Goal: Task Accomplishment & Management: Use online tool/utility

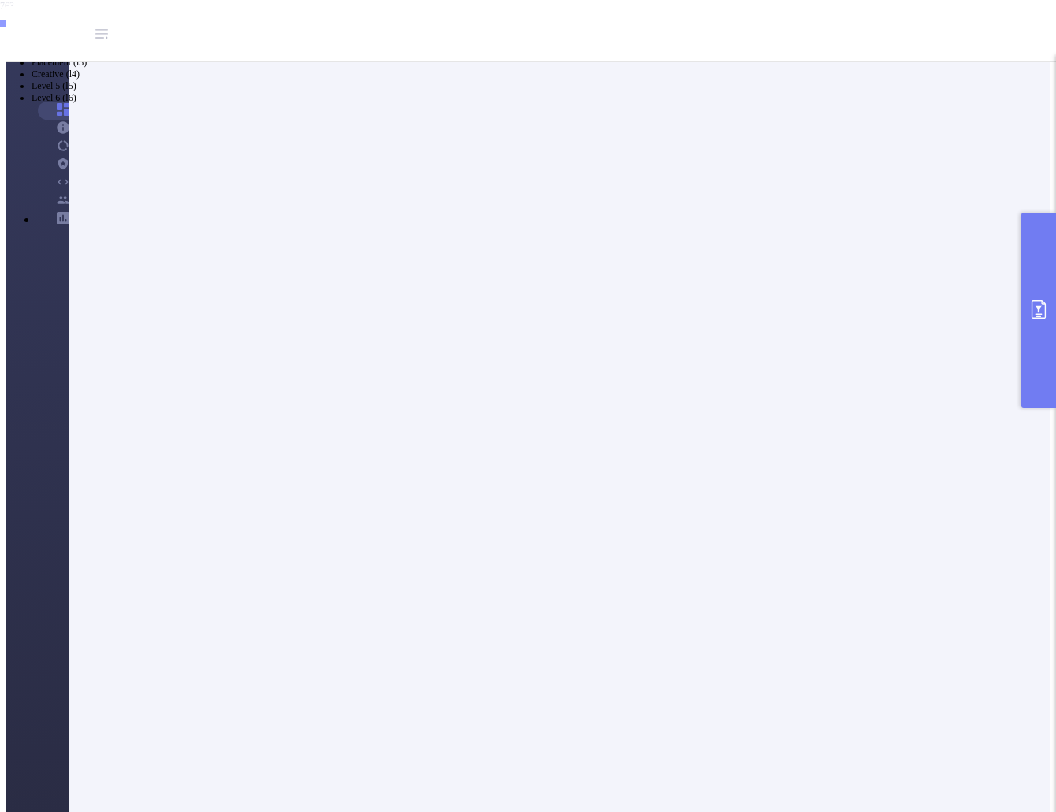
click at [1040, 314] on icon "primary" at bounding box center [1038, 309] width 19 height 19
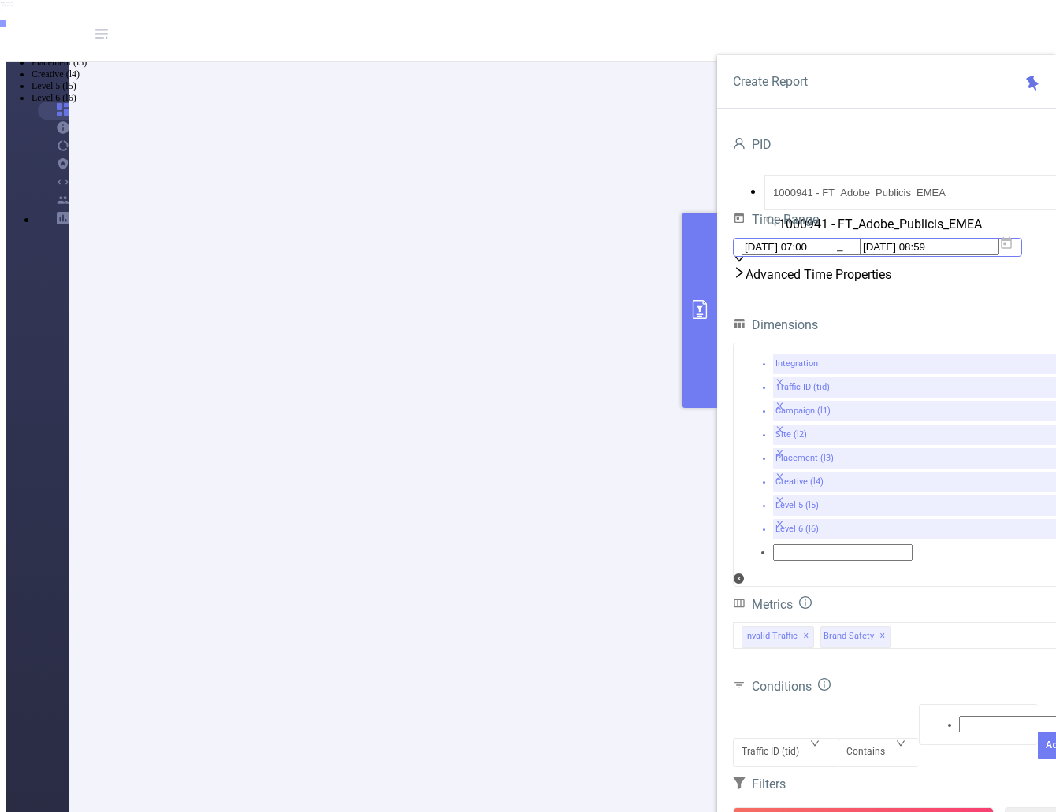
click at [1013, 251] on icon at bounding box center [1006, 243] width 14 height 14
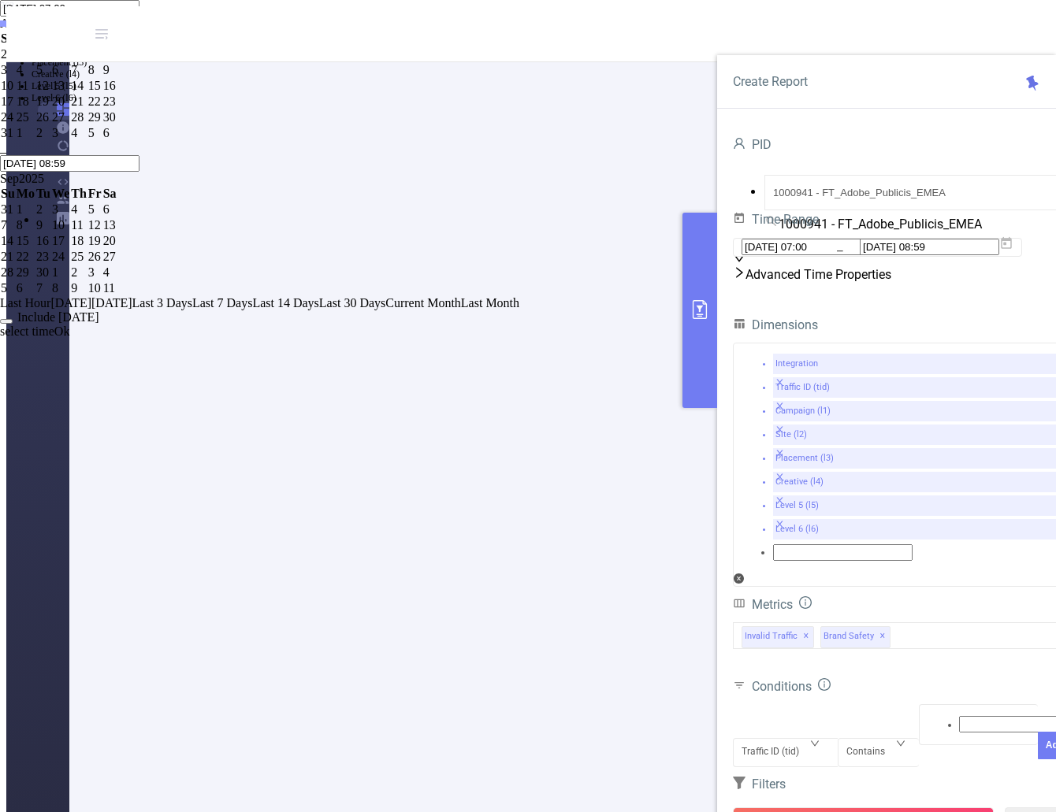
click at [102, 61] on div "1" at bounding box center [94, 54] width 13 height 14
click at [50, 109] on div "19" at bounding box center [43, 102] width 14 height 14
type input "[DATE] 07:00"
click at [70, 338] on link "Ok" at bounding box center [62, 331] width 16 height 13
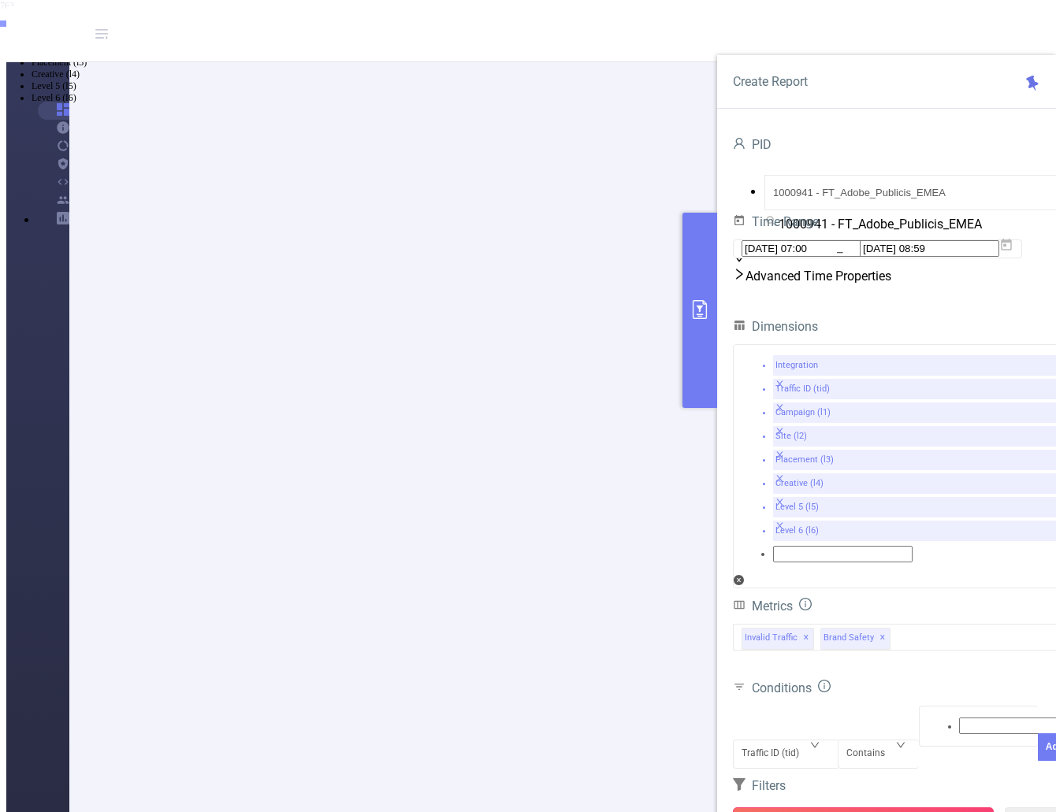
click at [872, 808] on button "Run Report" at bounding box center [863, 822] width 261 height 28
click at [816, 808] on button "Run Report" at bounding box center [863, 822] width 261 height 28
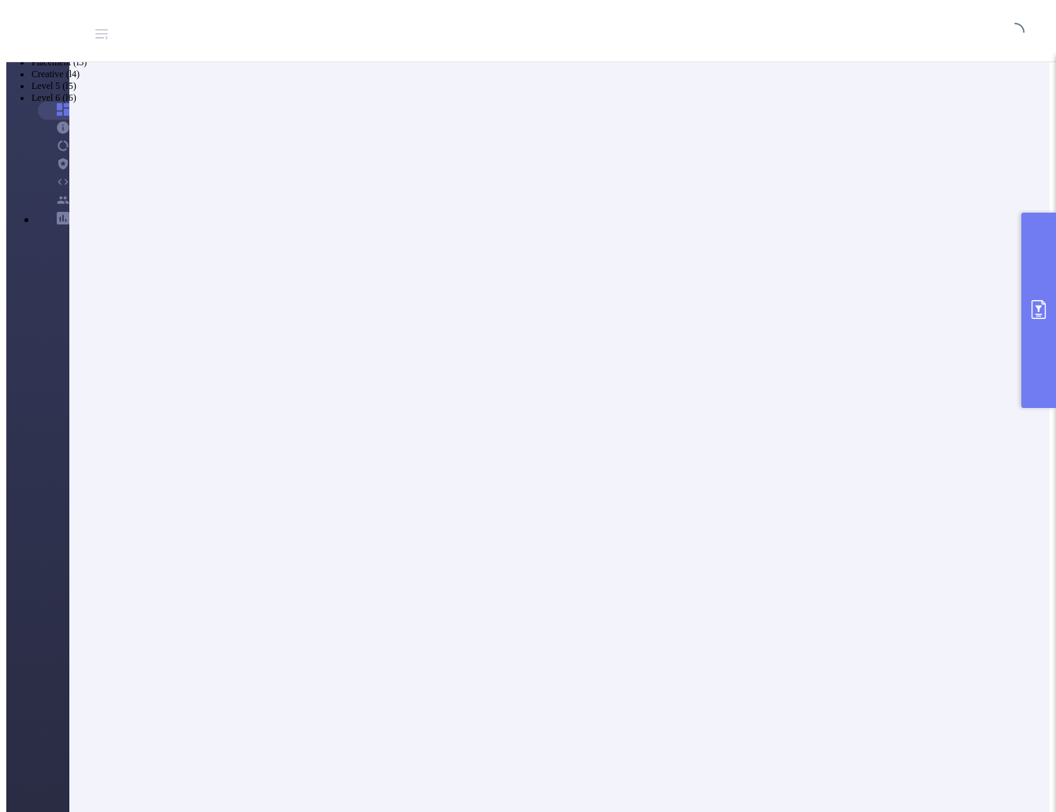
click at [1027, 327] on button "primary" at bounding box center [1038, 310] width 35 height 195
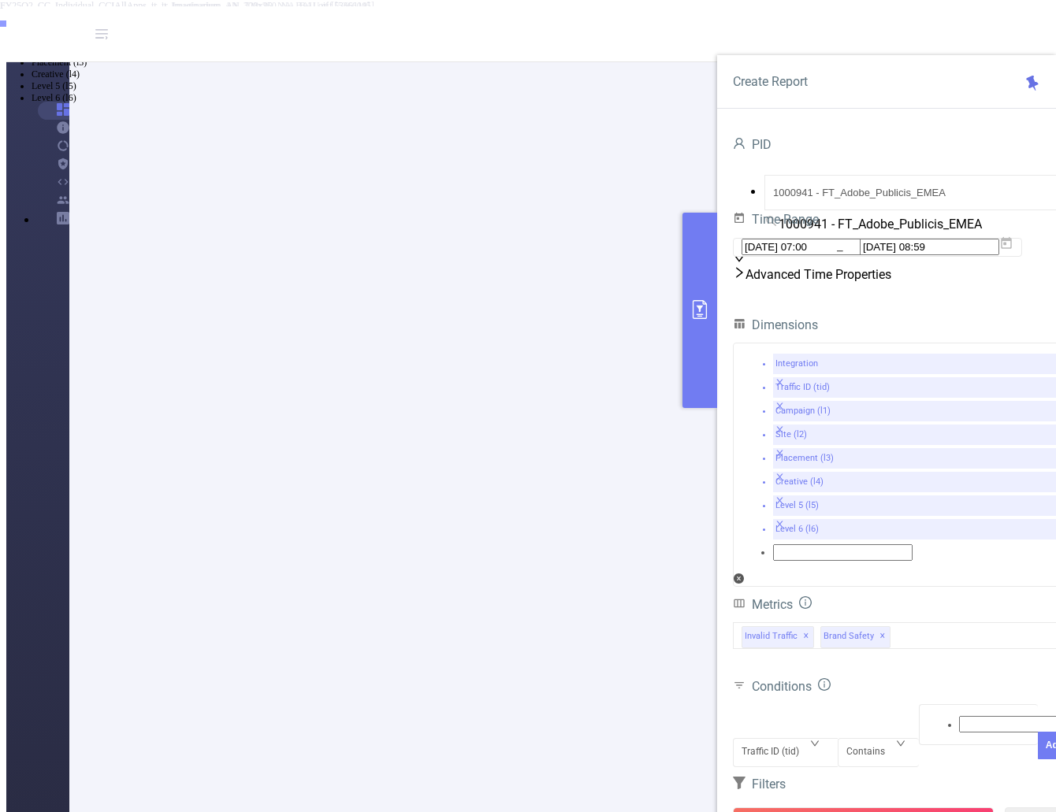
scroll to position [236, 0]
click at [812, 739] on icon "icon: down" at bounding box center [814, 743] width 9 height 9
click at [782, 45] on li "Campaign (l1)" at bounding box center [544, 39] width 1024 height 12
click at [928, 715] on div at bounding box center [978, 725] width 102 height 20
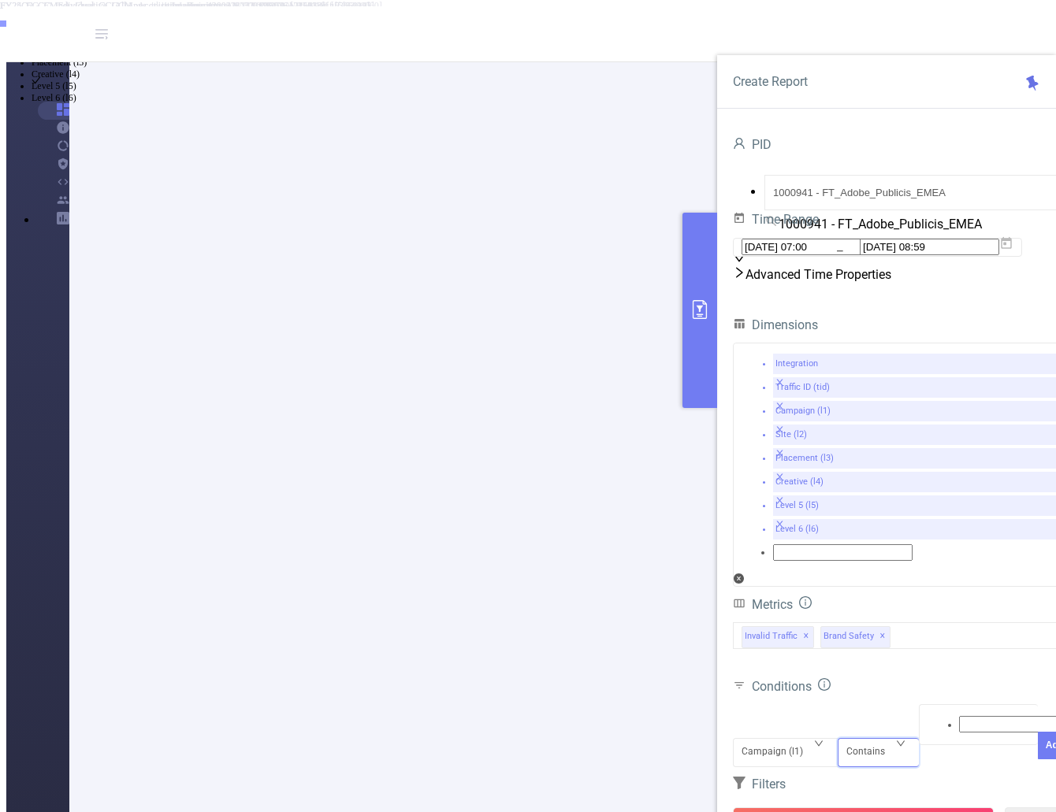
click at [867, 739] on div "Contains" at bounding box center [871, 752] width 50 height 26
click at [892, 57] on li "Does Not Contain" at bounding box center [544, 51] width 1024 height 12
click at [937, 733] on div at bounding box center [978, 743] width 102 height 20
type input "FY25"
click at [980, 22] on li "FY25" at bounding box center [544, 15] width 1024 height 13
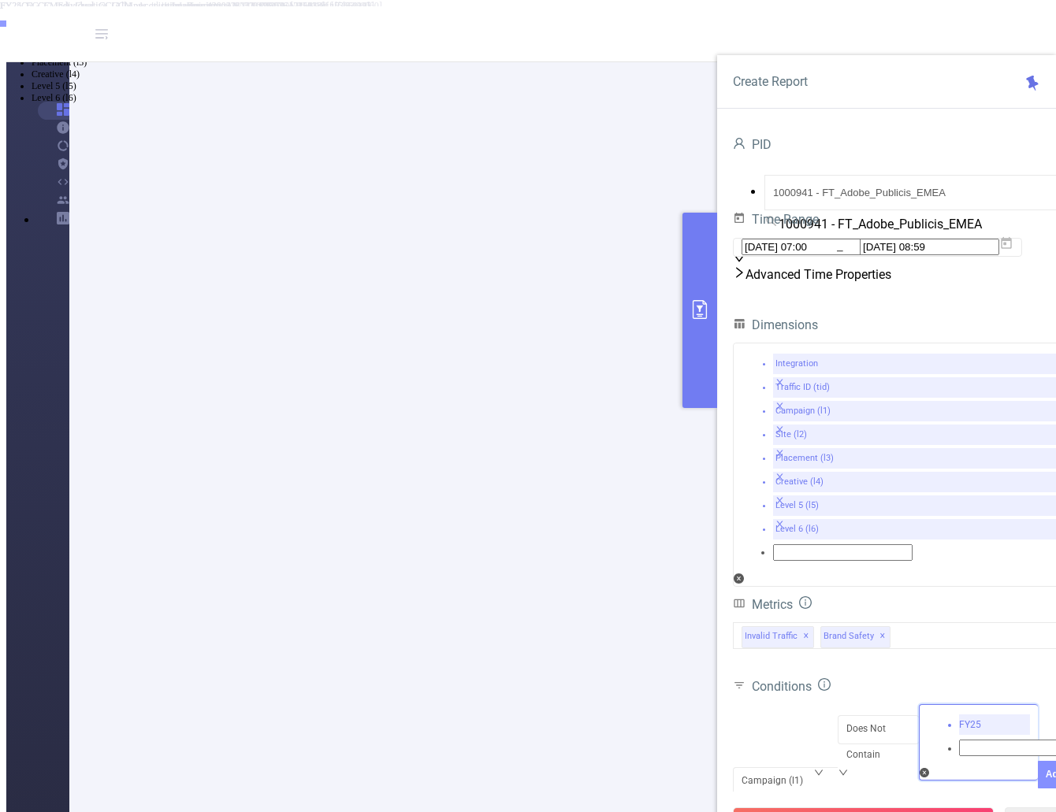
click at [1038, 761] on button "Add" at bounding box center [1055, 775] width 34 height 28
click at [808, 758] on icon "icon: down" at bounding box center [803, 762] width 9 height 9
click at [761, 57] on li "Site (l2)" at bounding box center [544, 51] width 1024 height 12
click at [887, 706] on div "Does Not Contain" at bounding box center [878, 732] width 65 height 52
click at [862, 21] on li "Contains" at bounding box center [544, 15] width 1024 height 12
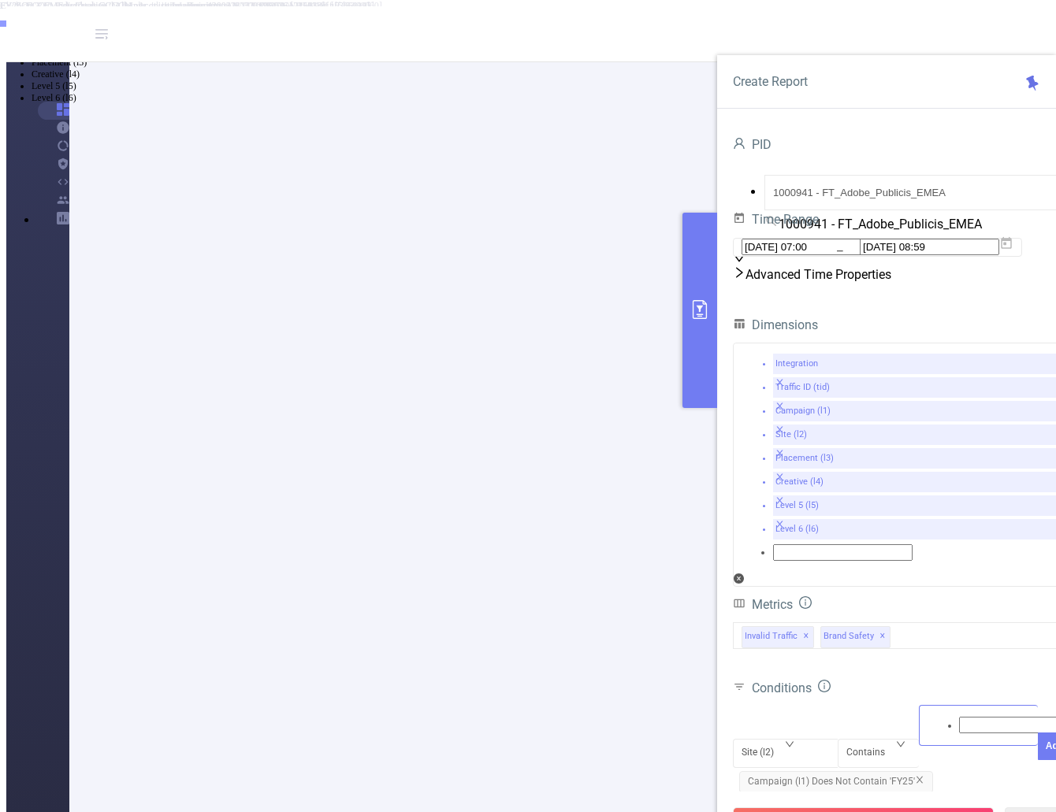
click at [936, 715] on div at bounding box center [978, 725] width 102 height 20
type input "d"
type input "adobe"
click at [951, 22] on li "adobe" at bounding box center [544, 15] width 1024 height 13
click at [1038, 762] on button "Add" at bounding box center [1055, 776] width 34 height 28
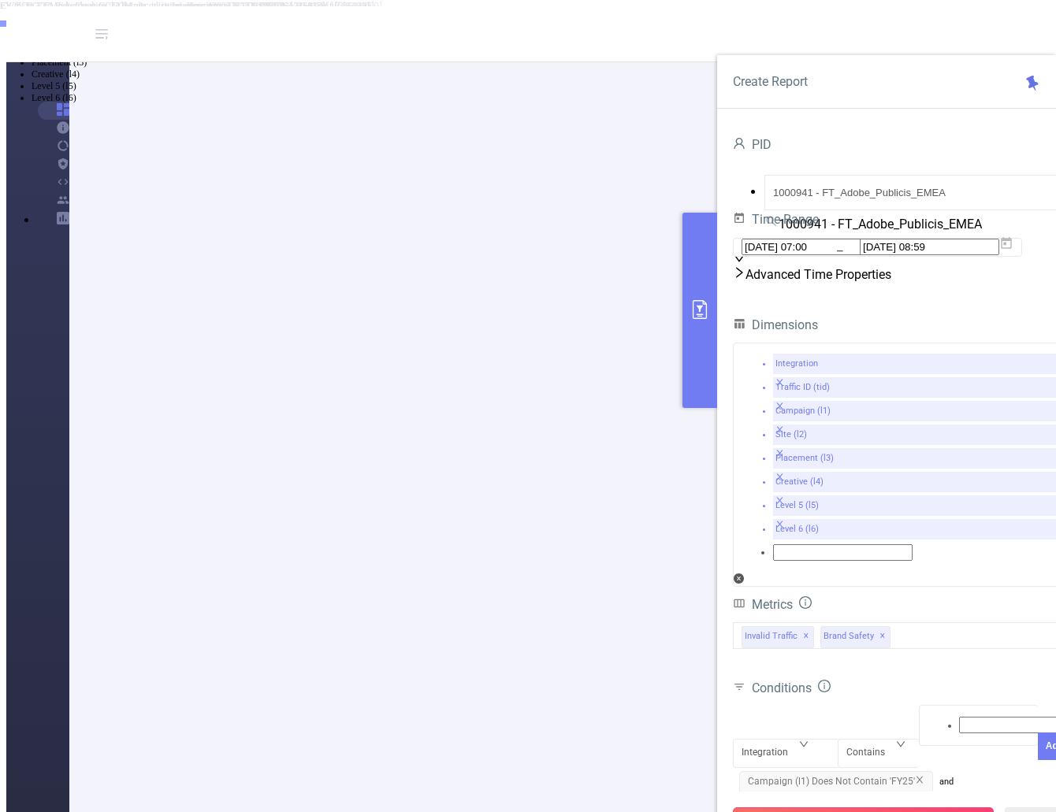
click at [847, 808] on button "Run Report" at bounding box center [863, 822] width 261 height 28
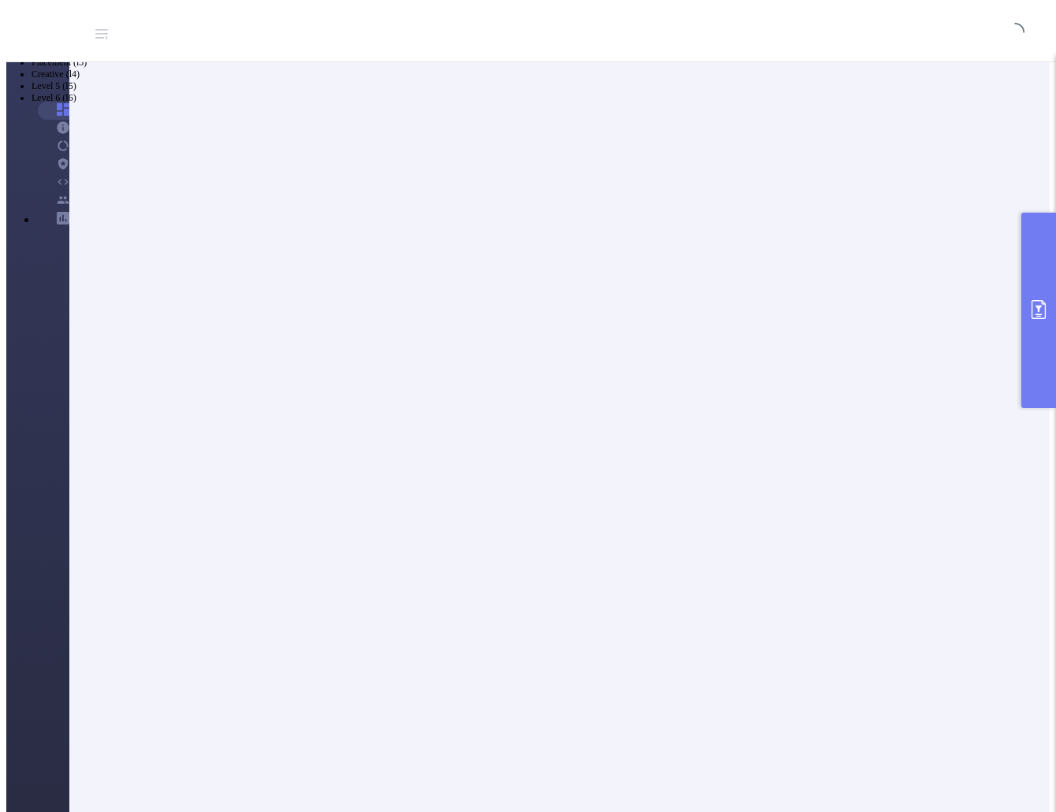
scroll to position [0, 0]
click at [1046, 310] on icon "primary" at bounding box center [1038, 309] width 14 height 19
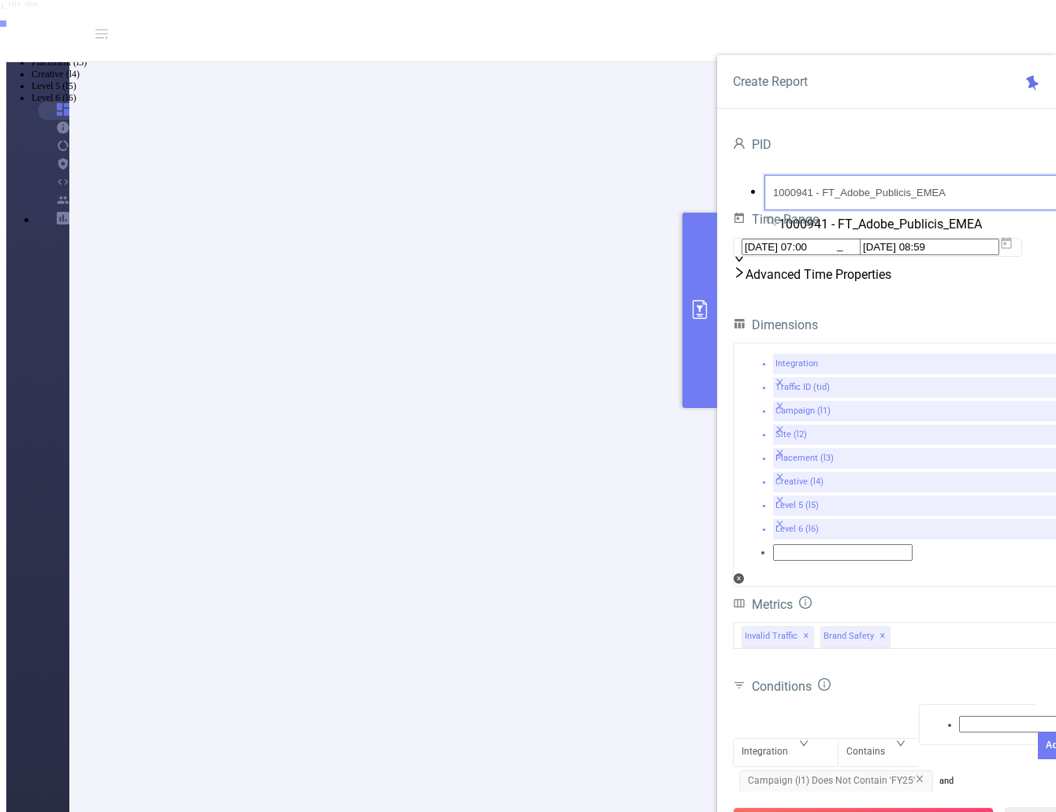
click at [946, 181] on input "1000941 - FT_Adobe_Publicis_EMEA" at bounding box center [926, 192] width 325 height 35
drag, startPoint x: 941, startPoint y: 180, endPoint x: 610, endPoint y: 176, distance: 331.0
type input "p"
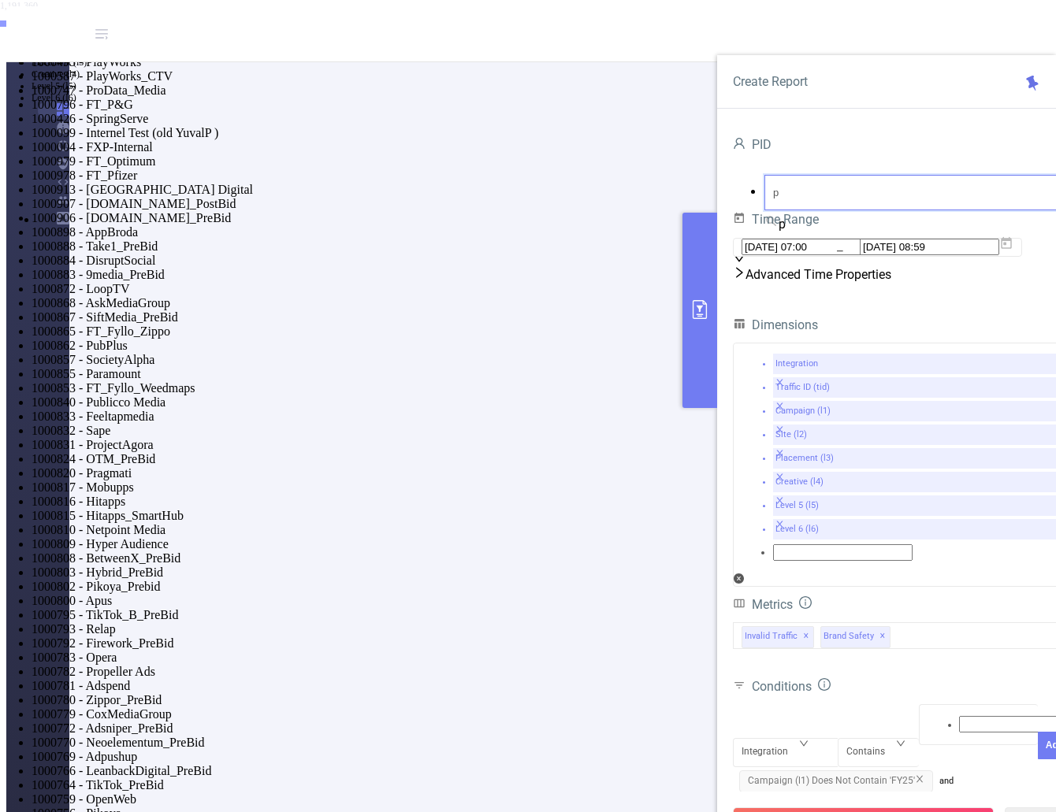
scroll to position [8, 0]
click at [836, 112] on li "1000796 - FT_P&G 233 [222 rows]" at bounding box center [544, 105] width 1024 height 14
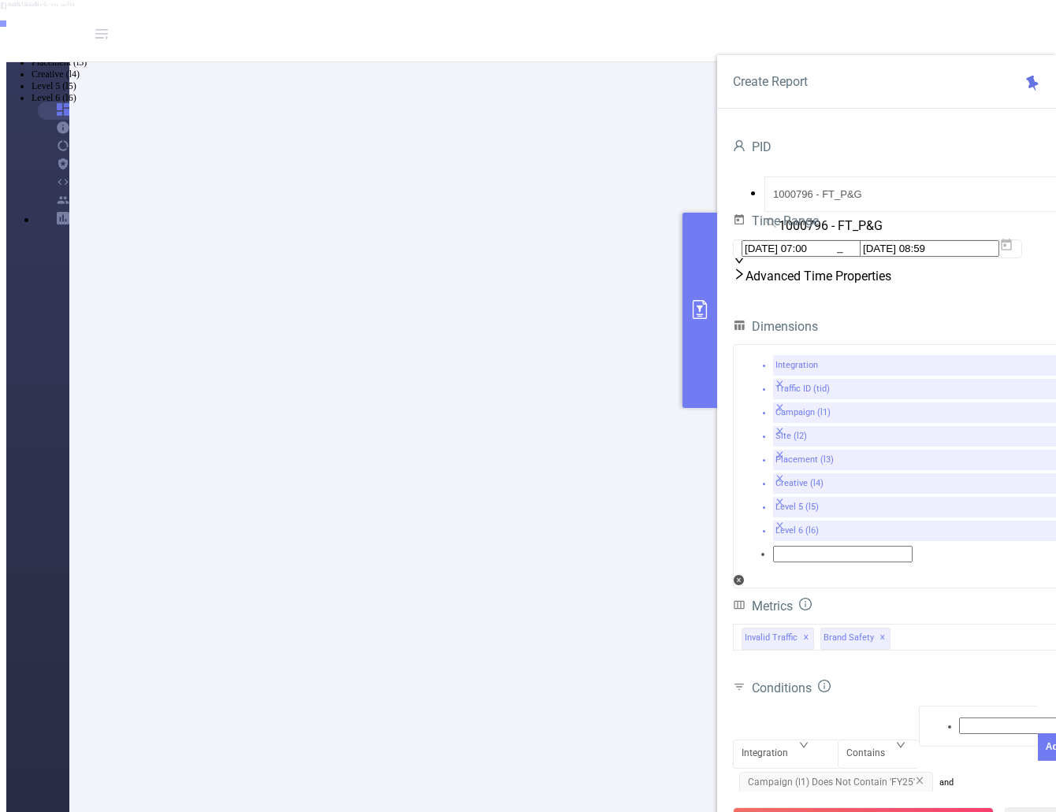
click at [925, 772] on span "Campaign (l1) Does Not Contain 'FY25'" at bounding box center [836, 783] width 194 height 22
click at [860, 805] on icon "icon: close" at bounding box center [857, 809] width 9 height 9
click at [918, 778] on icon "icon: close" at bounding box center [919, 782] width 9 height 9
click at [932, 624] on div "Invalid Traffic ✕ Brand Safety ✕" at bounding box center [902, 637] width 339 height 27
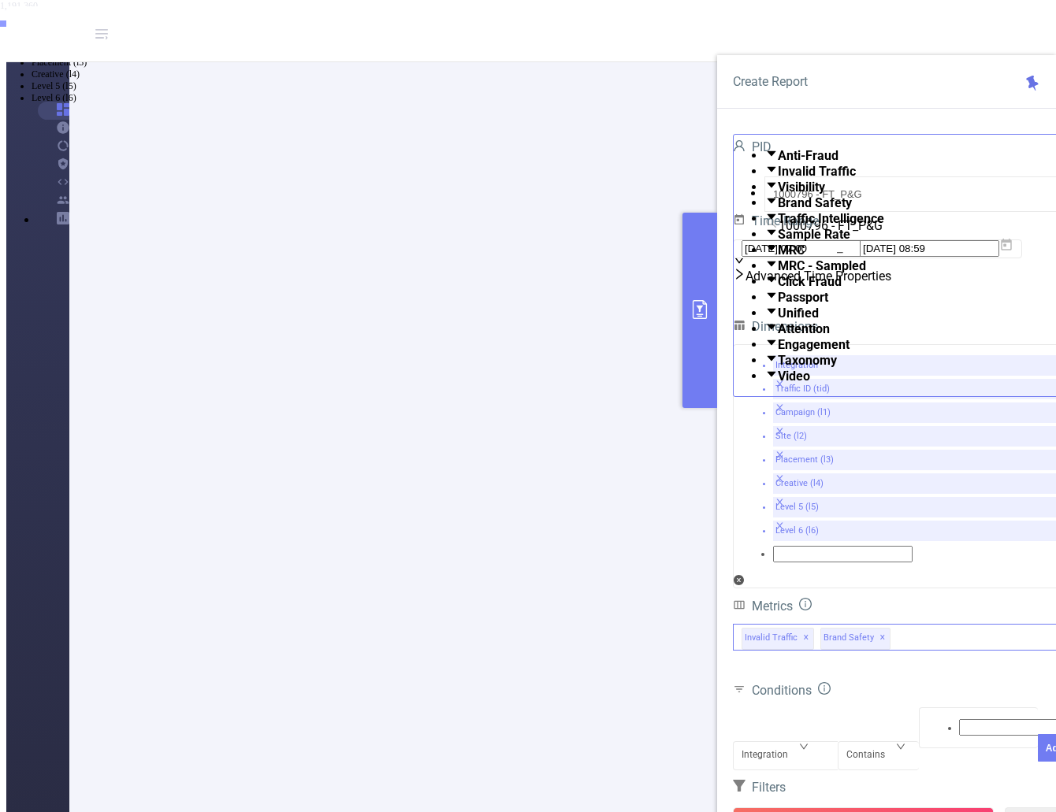
click at [778, 368] on span at bounding box center [778, 360] width 0 height 15
click at [925, 677] on div "Conditions" at bounding box center [902, 690] width 339 height 27
click at [876, 808] on button "Run Report" at bounding box center [863, 822] width 261 height 28
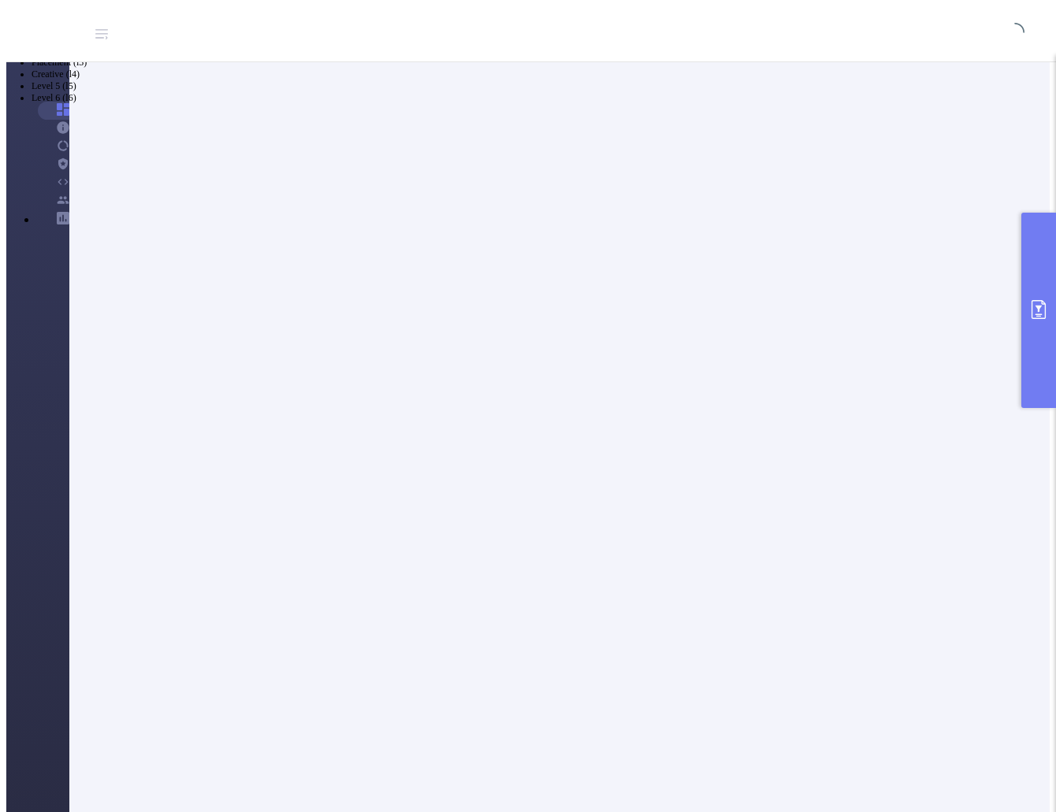
scroll to position [0, 0]
drag, startPoint x: 269, startPoint y: 81, endPoint x: 409, endPoint y: 83, distance: 140.3
click at [1040, 314] on icon "primary" at bounding box center [1038, 309] width 19 height 19
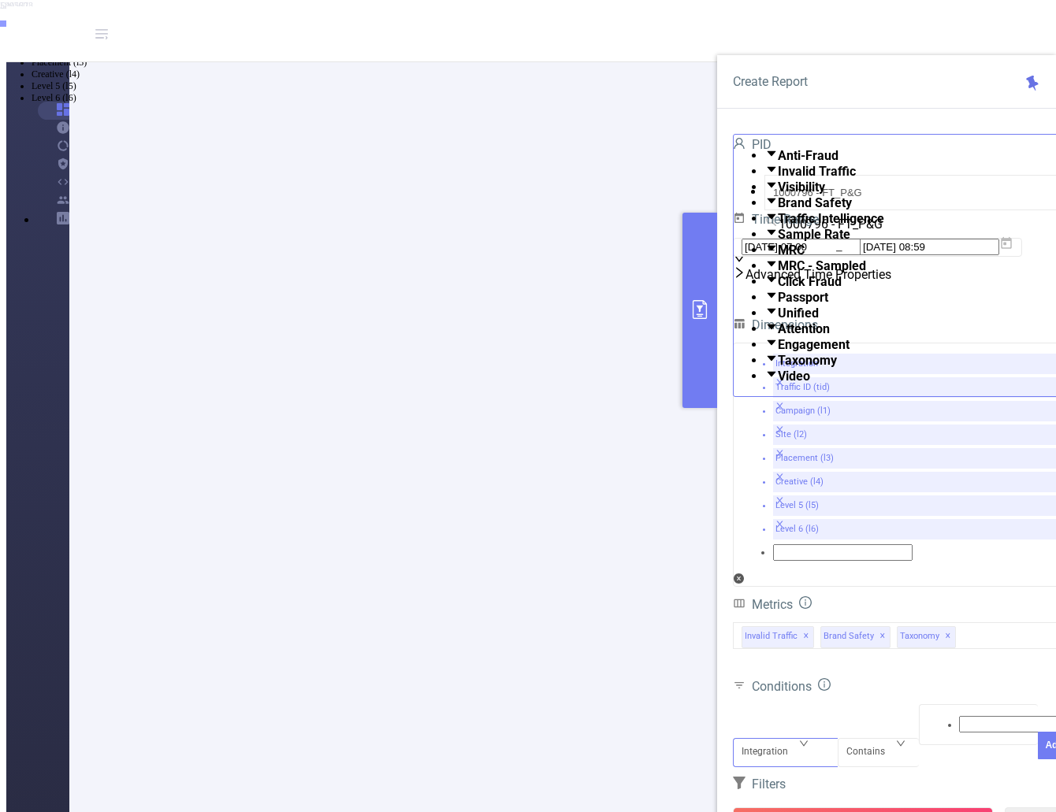
click at [795, 739] on div "Integration" at bounding box center [770, 752] width 58 height 26
click at [786, 33] on li "Traffic ID (tid)" at bounding box center [544, 27] width 1024 height 12
click at [927, 715] on div at bounding box center [978, 725] width 102 height 20
type input "herbal"
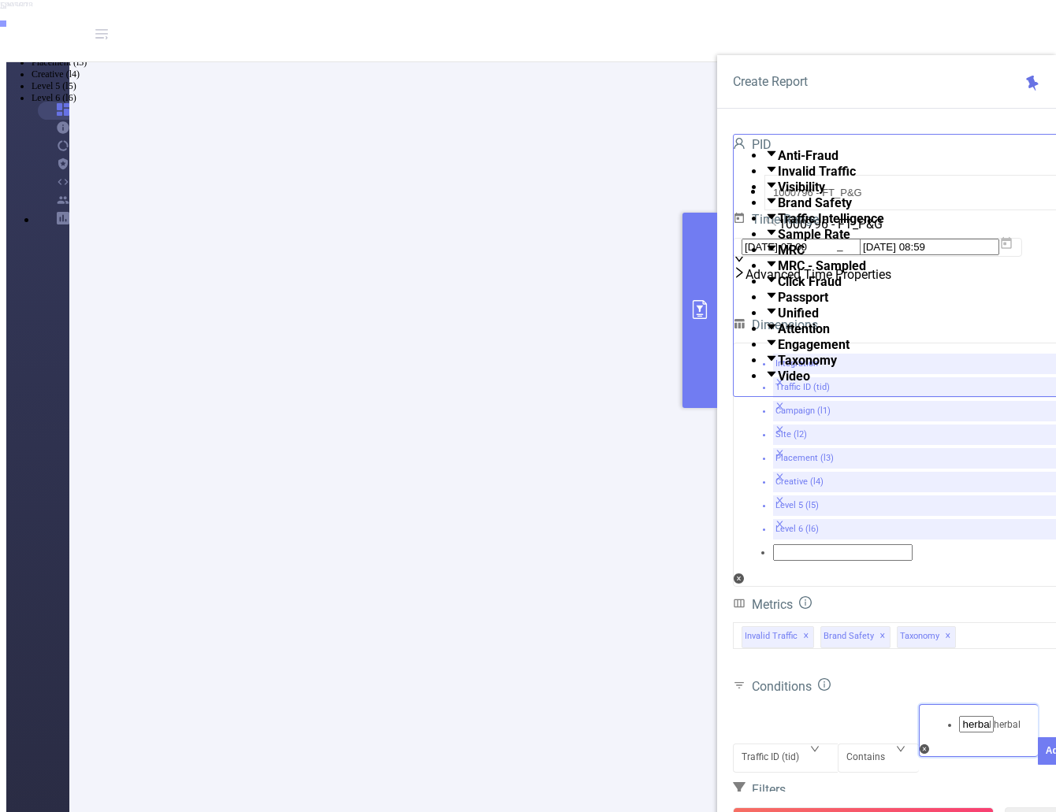
click at [932, 22] on li "herbal" at bounding box center [544, 15] width 1024 height 13
click at [1038, 761] on button "Add" at bounding box center [1055, 775] width 34 height 28
click at [883, 808] on button "Run Report" at bounding box center [863, 822] width 261 height 28
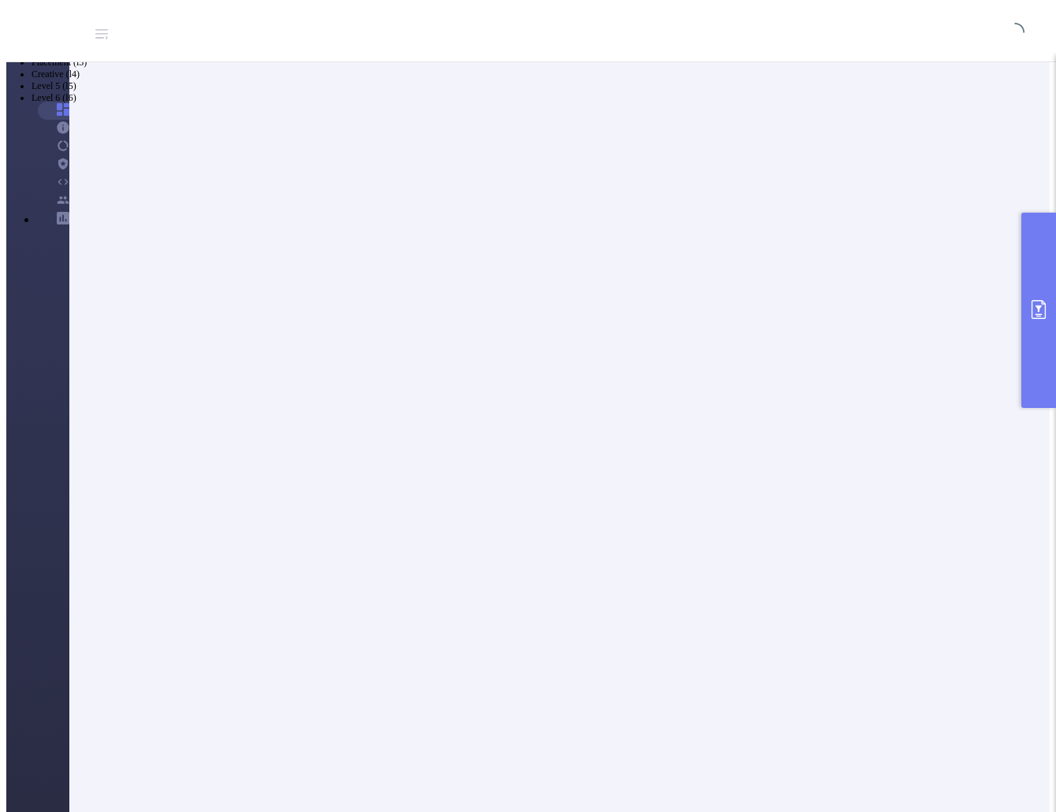
scroll to position [0, 0]
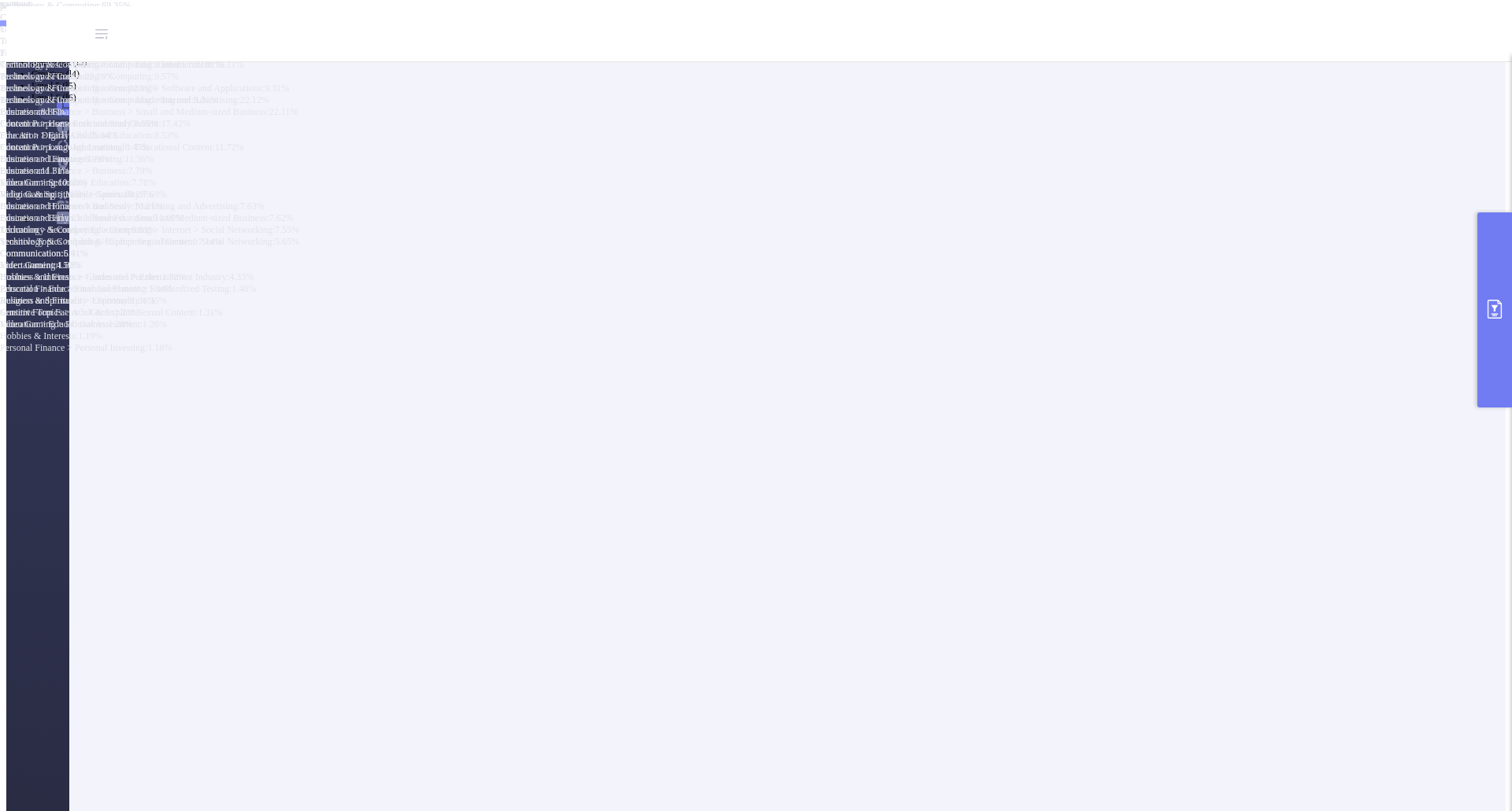
click at [1054, 313] on icon "primary" at bounding box center [1494, 309] width 19 height 19
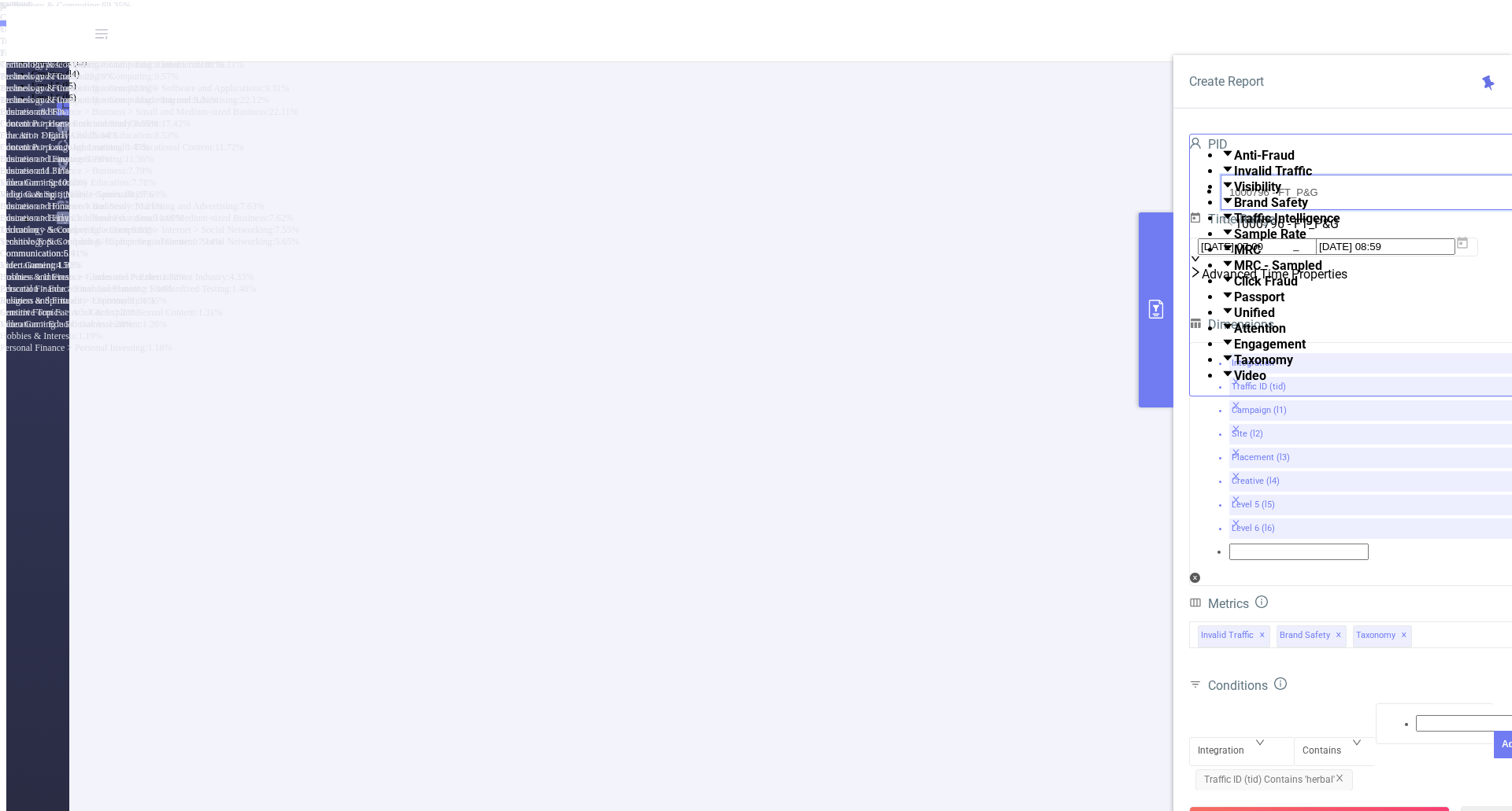
drag, startPoint x: 1297, startPoint y: 184, endPoint x: 1165, endPoint y: 185, distance: 132.0
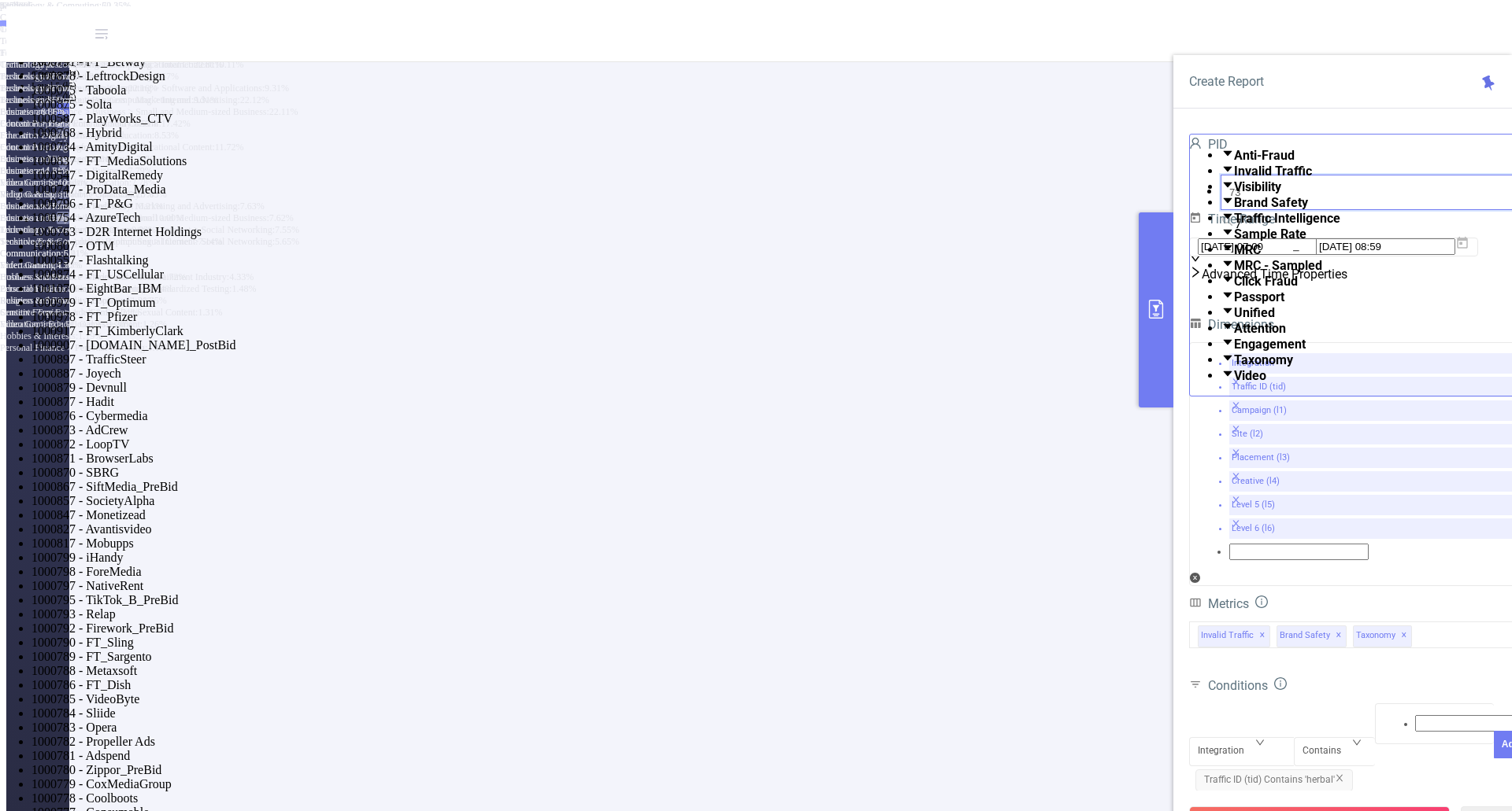
type input "736"
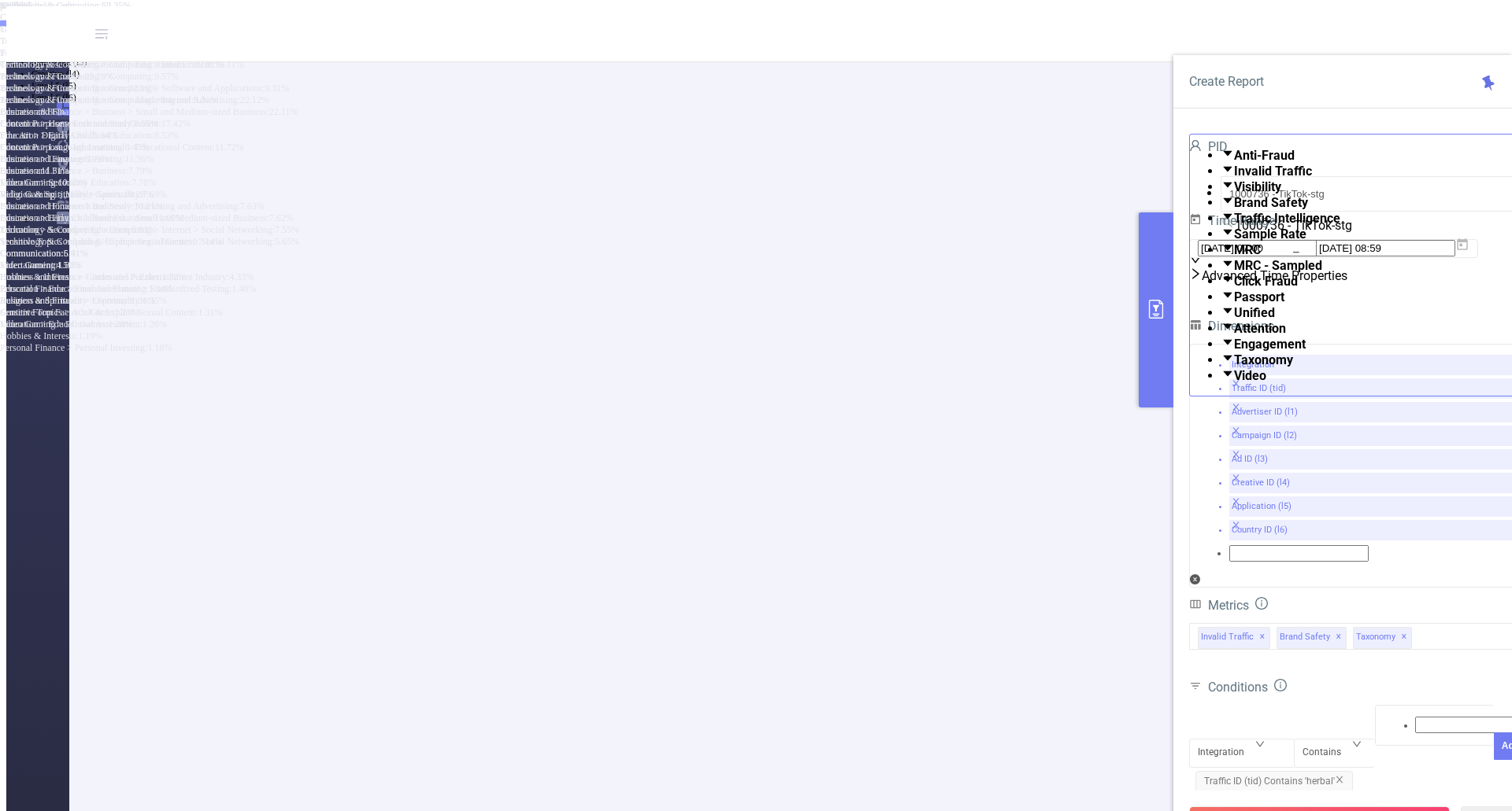
click at [1054, 771] on span "Traffic ID (tid) Contains 'herbal'" at bounding box center [1274, 782] width 158 height 22
click at [1054, 777] on icon "icon: close" at bounding box center [1339, 780] width 6 height 7
click at [1054, 251] on icon at bounding box center [1462, 245] width 11 height 12
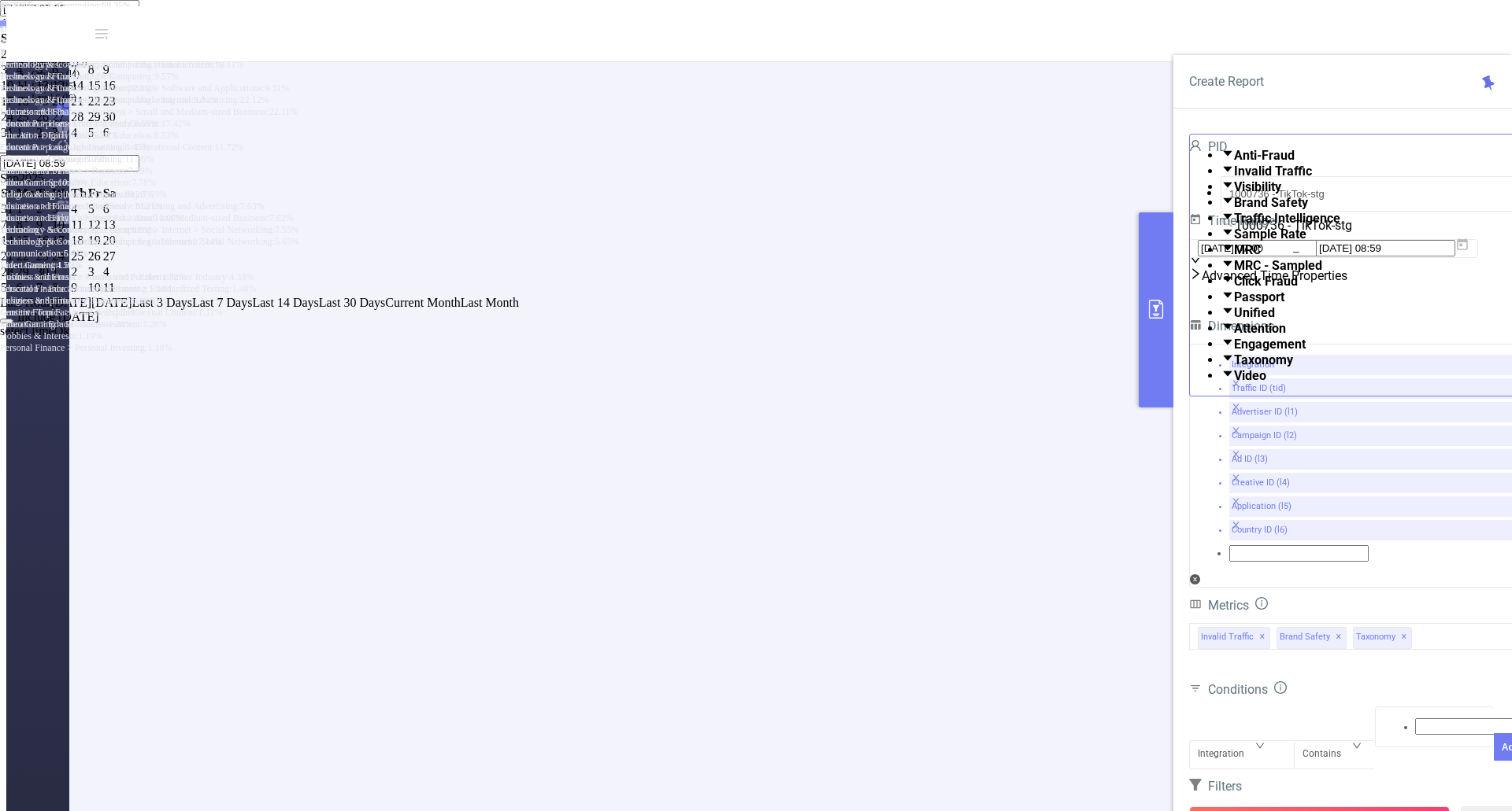
click at [102, 61] on div "1" at bounding box center [94, 54] width 13 height 14
click at [117, 61] on div "2" at bounding box center [109, 54] width 13 height 14
type input "[DATE] 08:59"
click at [70, 324] on link "Ok" at bounding box center [62, 316] width 16 height 13
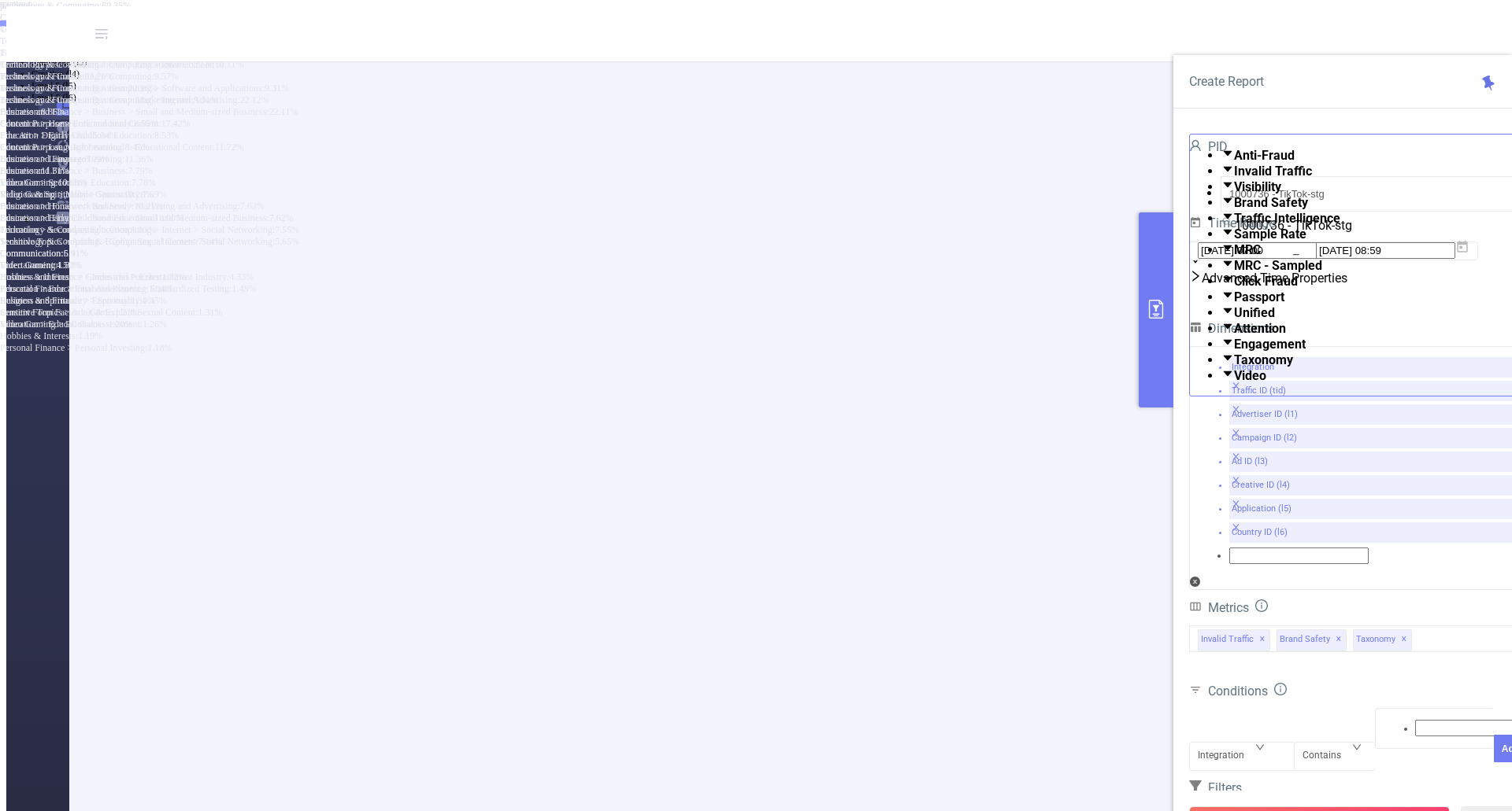
drag, startPoint x: 1313, startPoint y: 778, endPoint x: 1301, endPoint y: 752, distance: 28.6
click at [1054, 807] on button "Run Report" at bounding box center [1319, 821] width 261 height 28
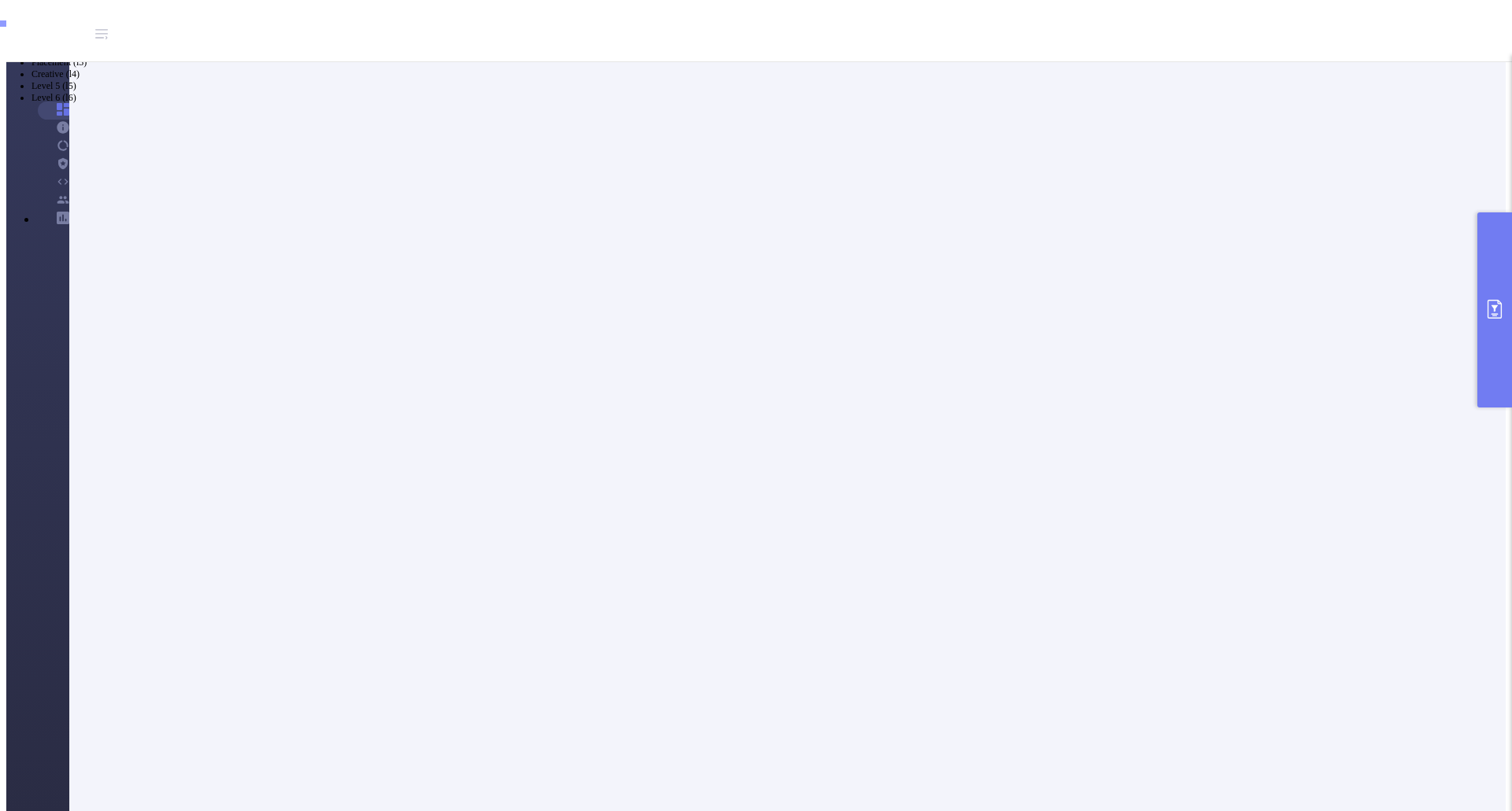
scroll to position [315, 0]
drag, startPoint x: 352, startPoint y: 295, endPoint x: 413, endPoint y: 310, distance: 62.8
drag, startPoint x: 500, startPoint y: 319, endPoint x: 555, endPoint y: 331, distance: 56.3
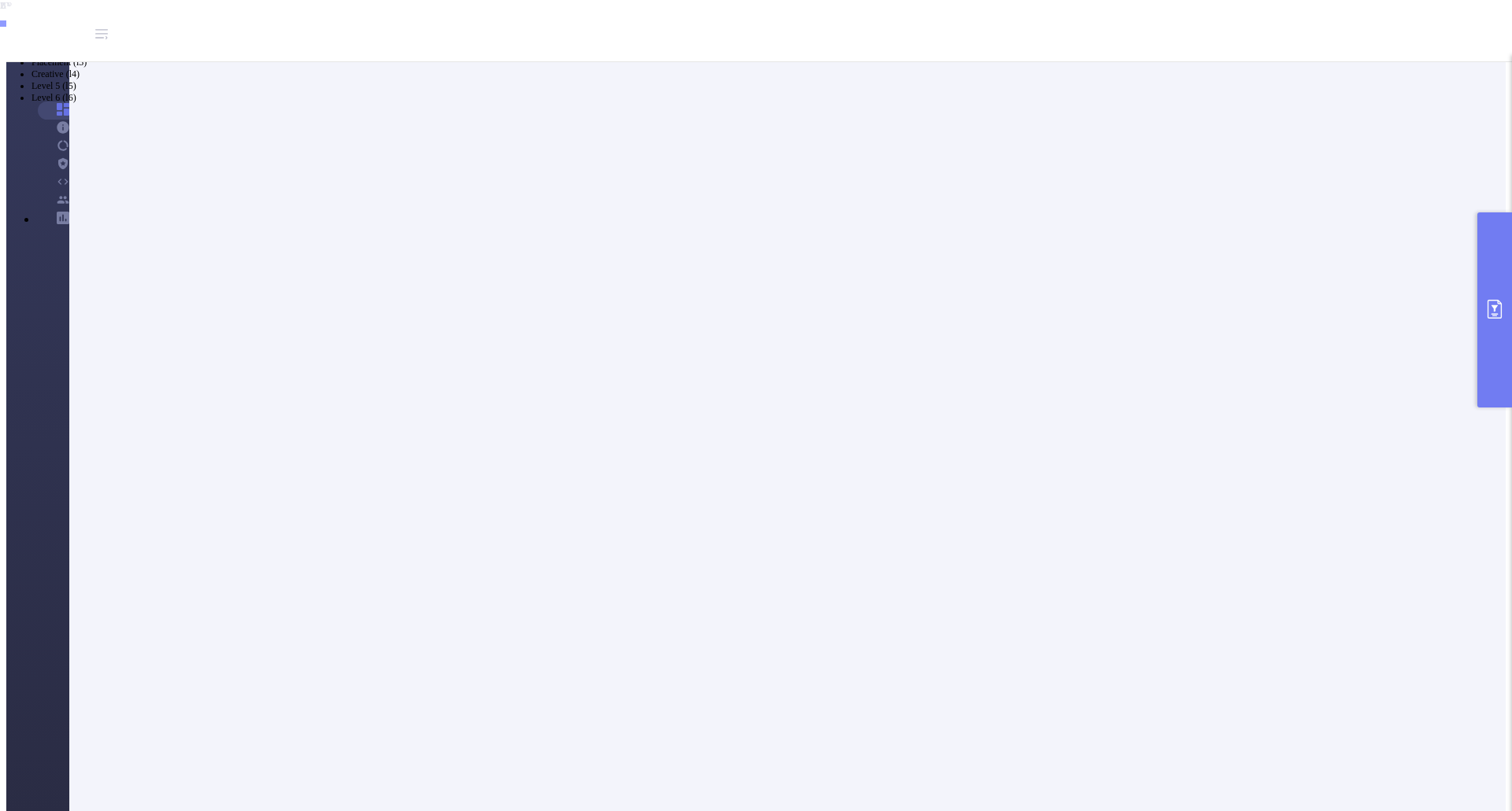
click at [1054, 321] on button "primary" at bounding box center [1494, 310] width 35 height 195
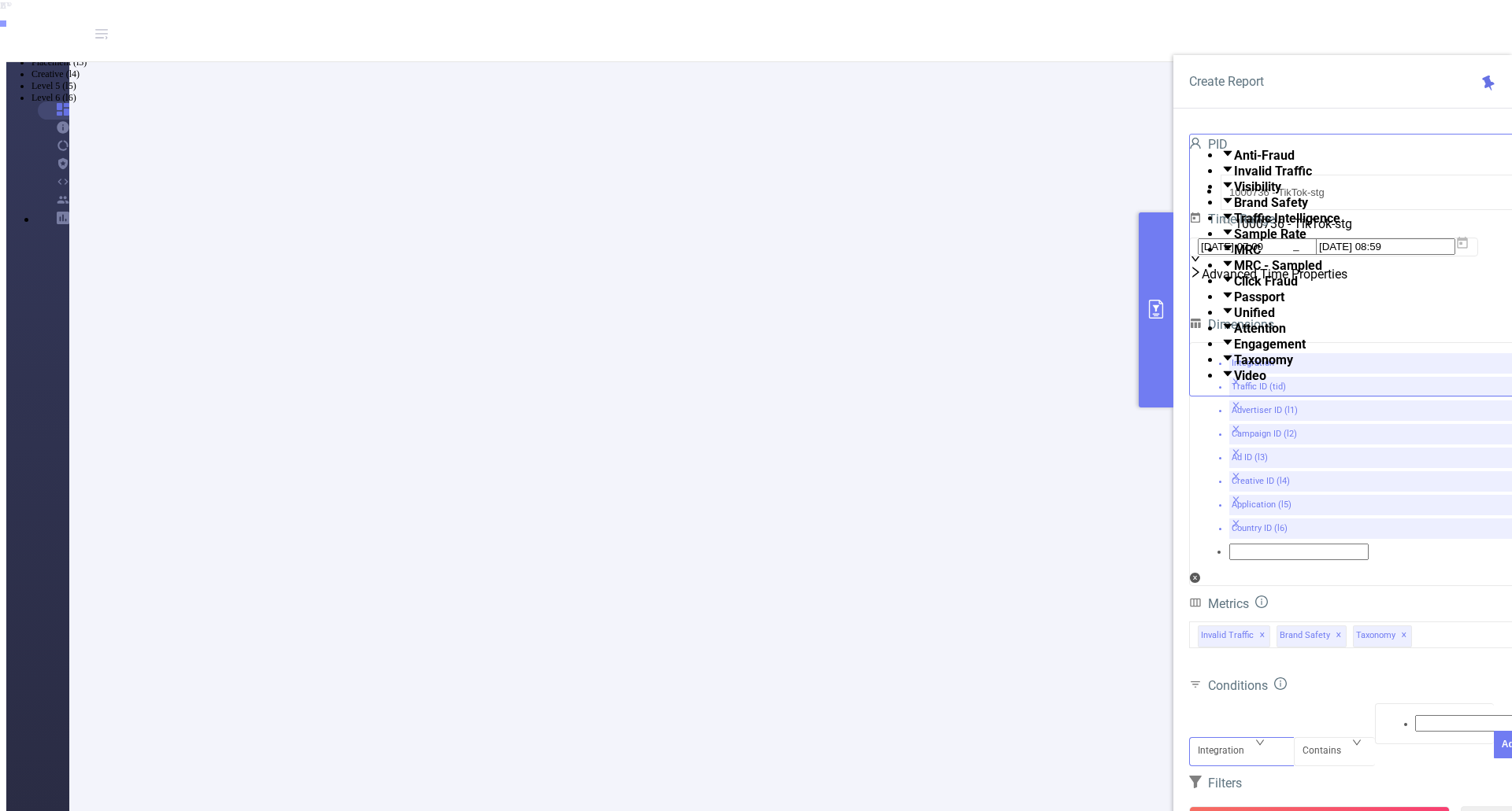
click at [1054, 738] on div "Integration" at bounding box center [1242, 738] width 88 height 0
click at [1054, 33] on li "Traffic ID (tid)" at bounding box center [771, 27] width 1480 height 12
click at [1054, 715] on input at bounding box center [1484, 723] width 139 height 17
type input "1"
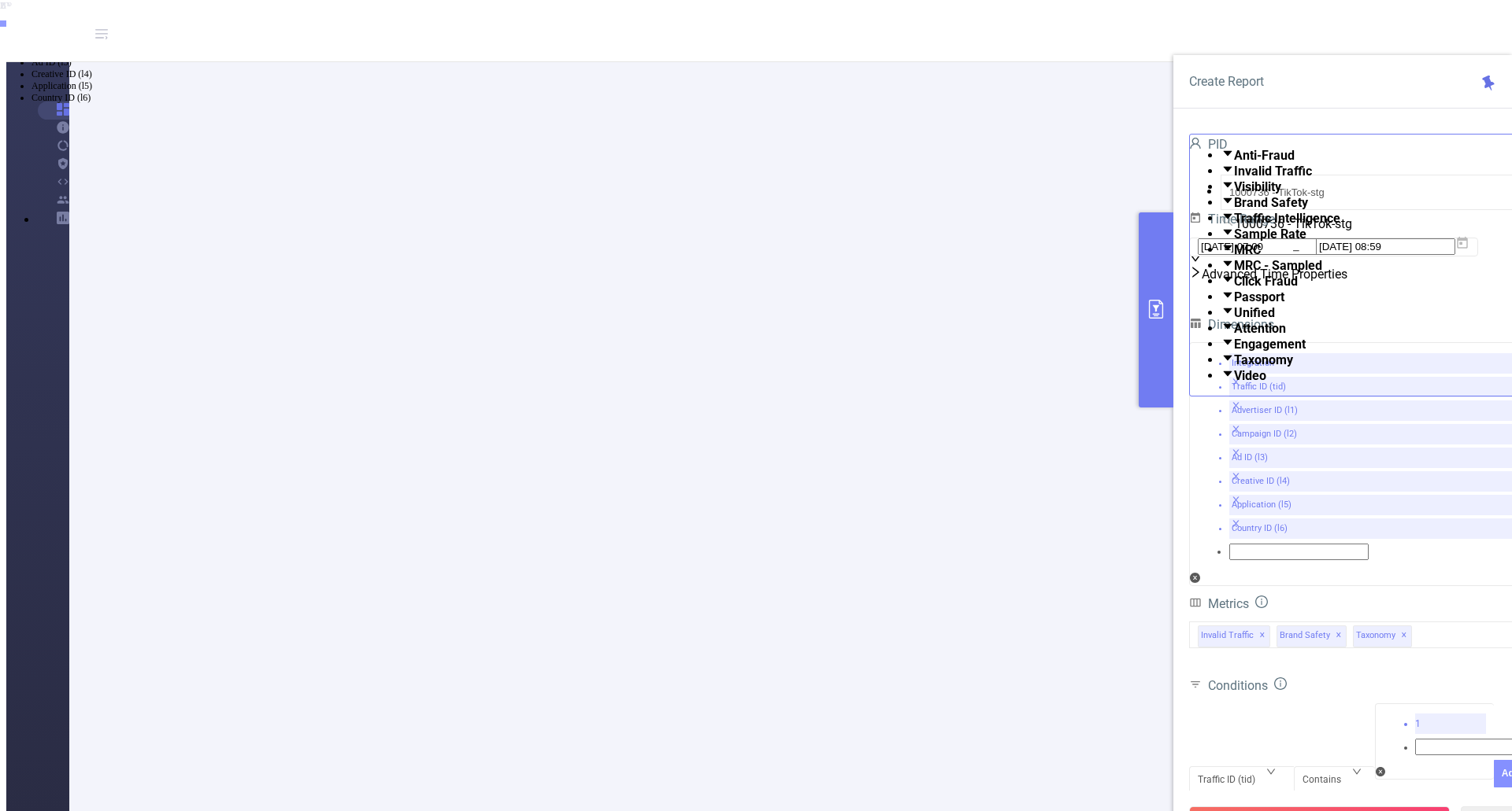
click at [1054, 760] on button "Add" at bounding box center [1511, 774] width 34 height 28
click at [1054, 807] on button "Run Report" at bounding box center [1319, 821] width 261 height 28
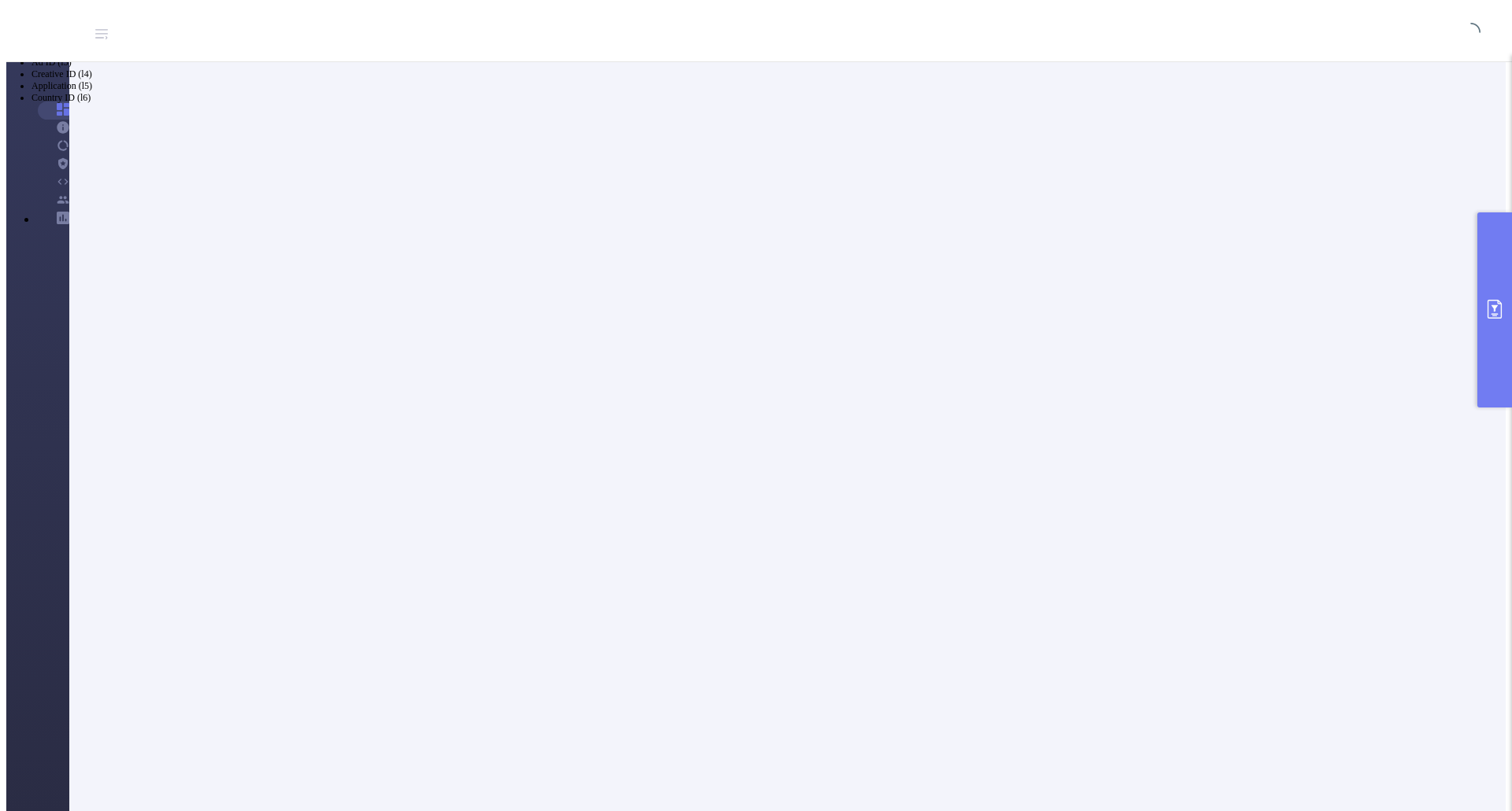
scroll to position [0, 0]
click at [870, 11] on header "ISM" at bounding box center [816, 34] width 1622 height 56
click at [1054, 328] on button "primary" at bounding box center [1494, 310] width 35 height 195
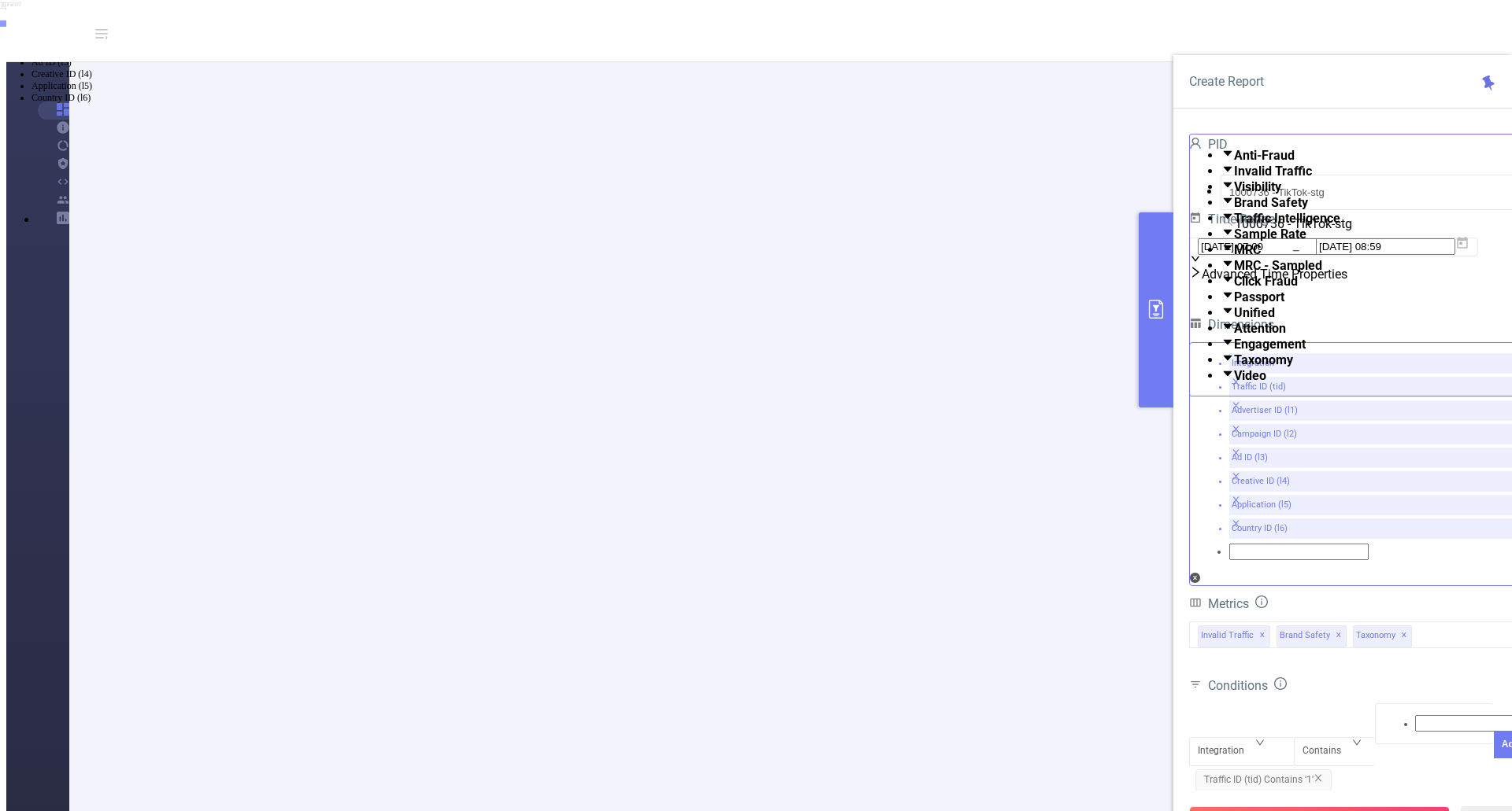
click at [1054, 410] on icon "icon: close" at bounding box center [1235, 406] width 9 height 9
click at [1054, 408] on icon "icon: close" at bounding box center [1236, 406] width 6 height 6
click at [1054, 410] on icon "icon: close" at bounding box center [1235, 406] width 9 height 9
click at [1054, 774] on icon "icon: close" at bounding box center [1317, 778] width 9 height 9
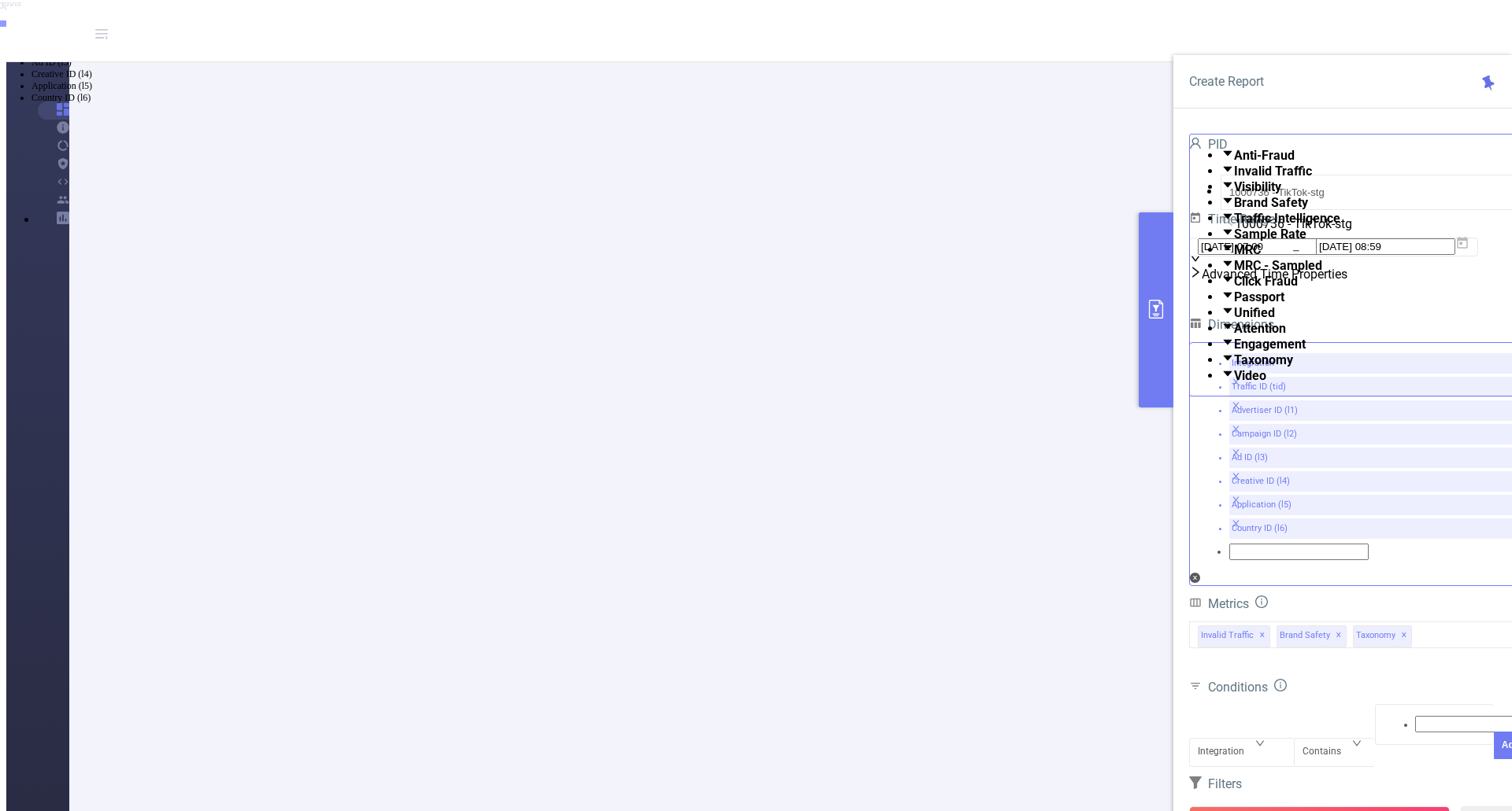
click at [1054, 408] on icon "icon: close" at bounding box center [1236, 406] width 6 height 6
click at [1054, 416] on div "Integration Traffic ID (tid) Advertiser ID (l1) Campaign ID (l2) Ad ID (l3) Cre…" at bounding box center [1358, 459] width 321 height 210
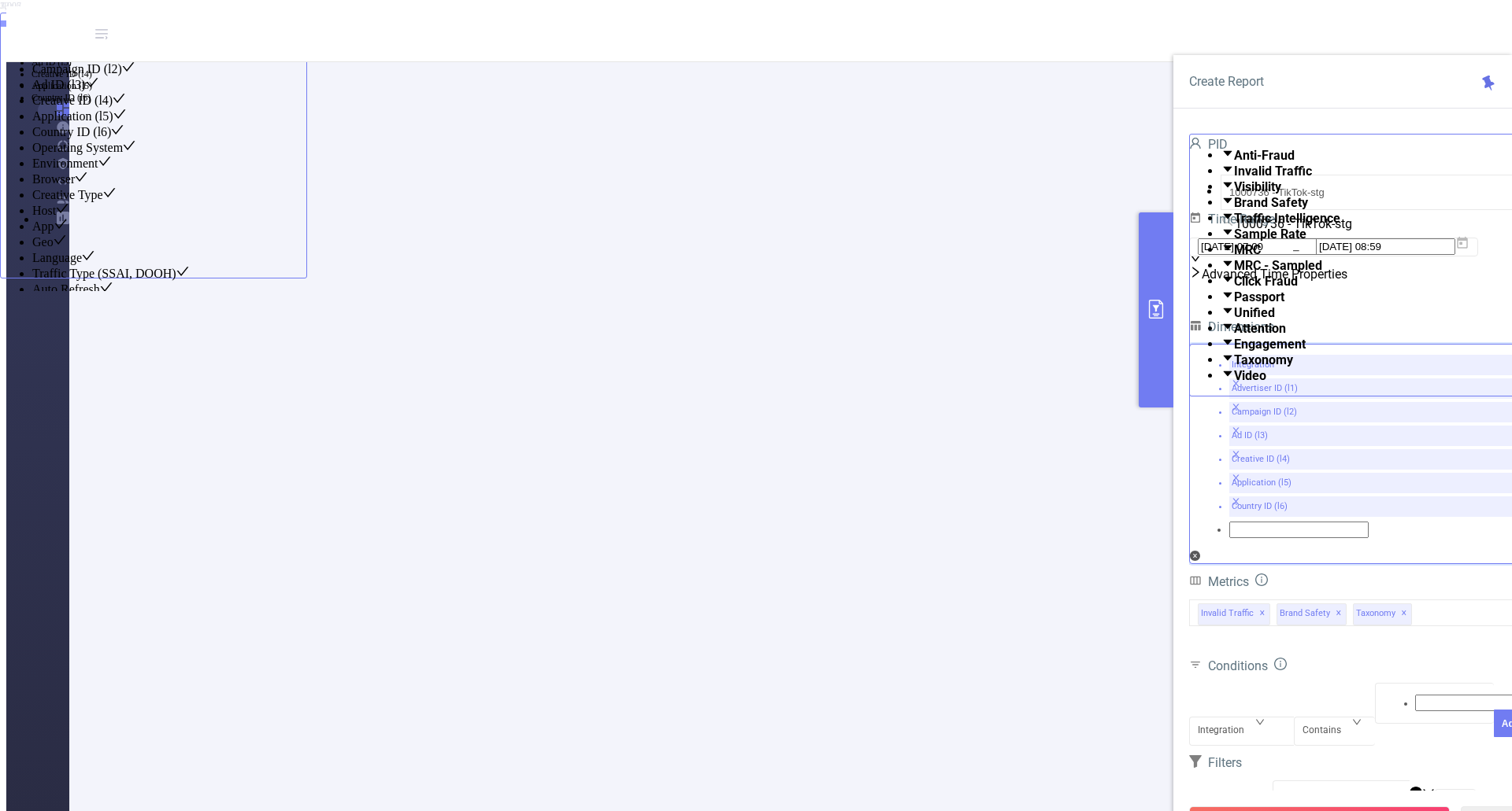
click at [1054, 411] on icon "icon: close" at bounding box center [1235, 406] width 9 height 9
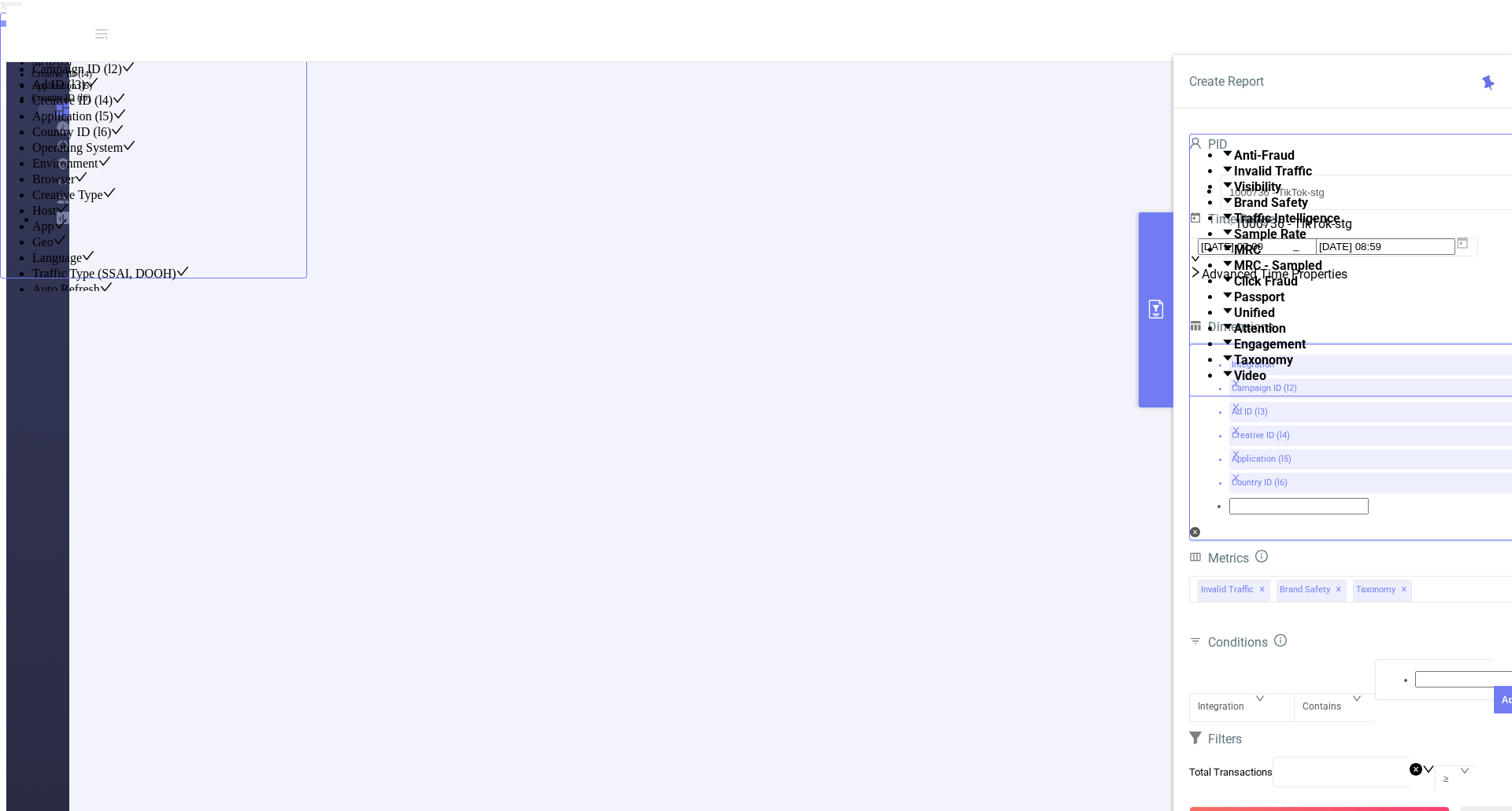
click at [1054, 410] on icon "icon: close" at bounding box center [1236, 407] width 6 height 6
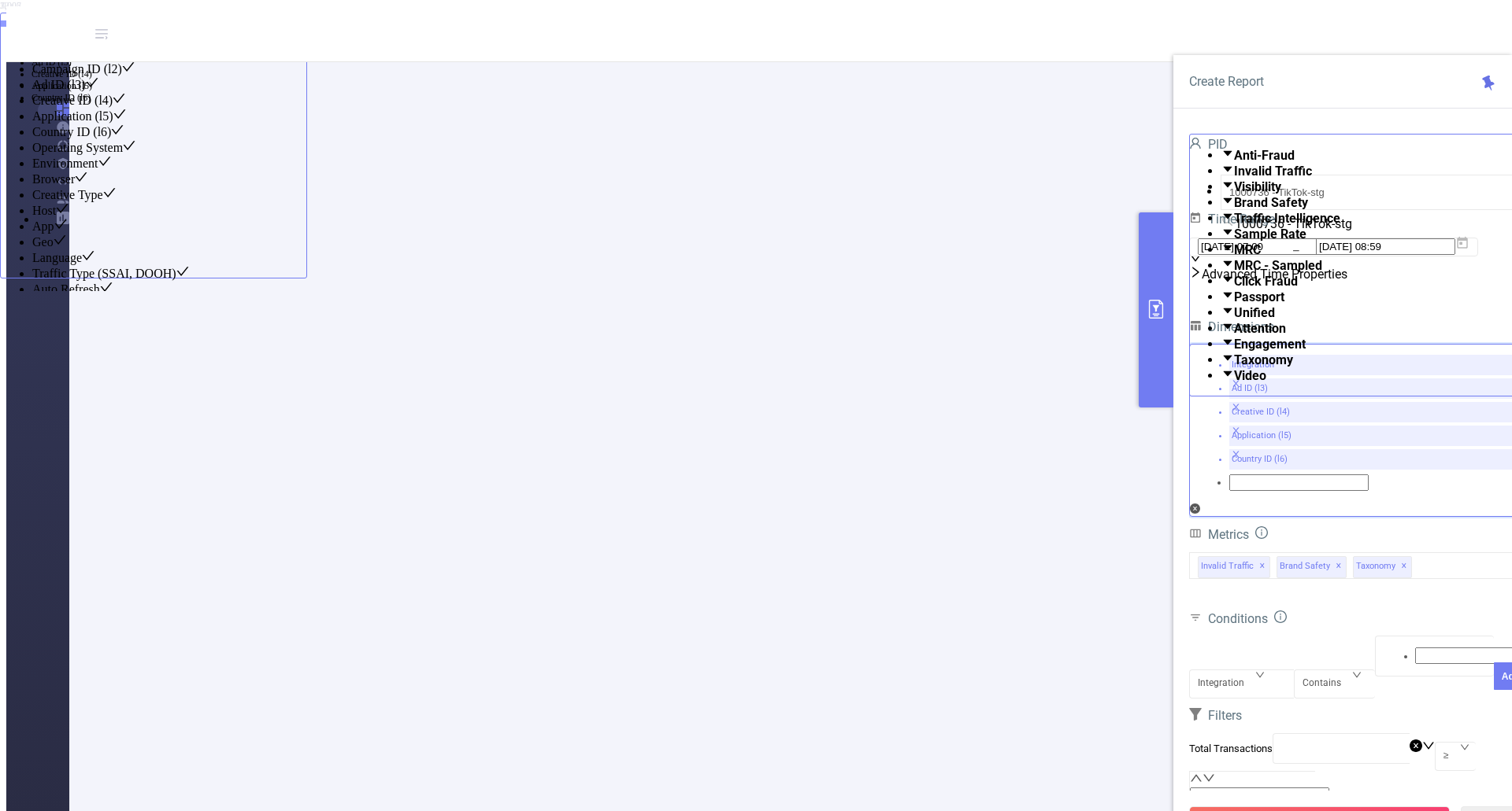
click at [1054, 411] on icon "icon: close" at bounding box center [1235, 406] width 9 height 9
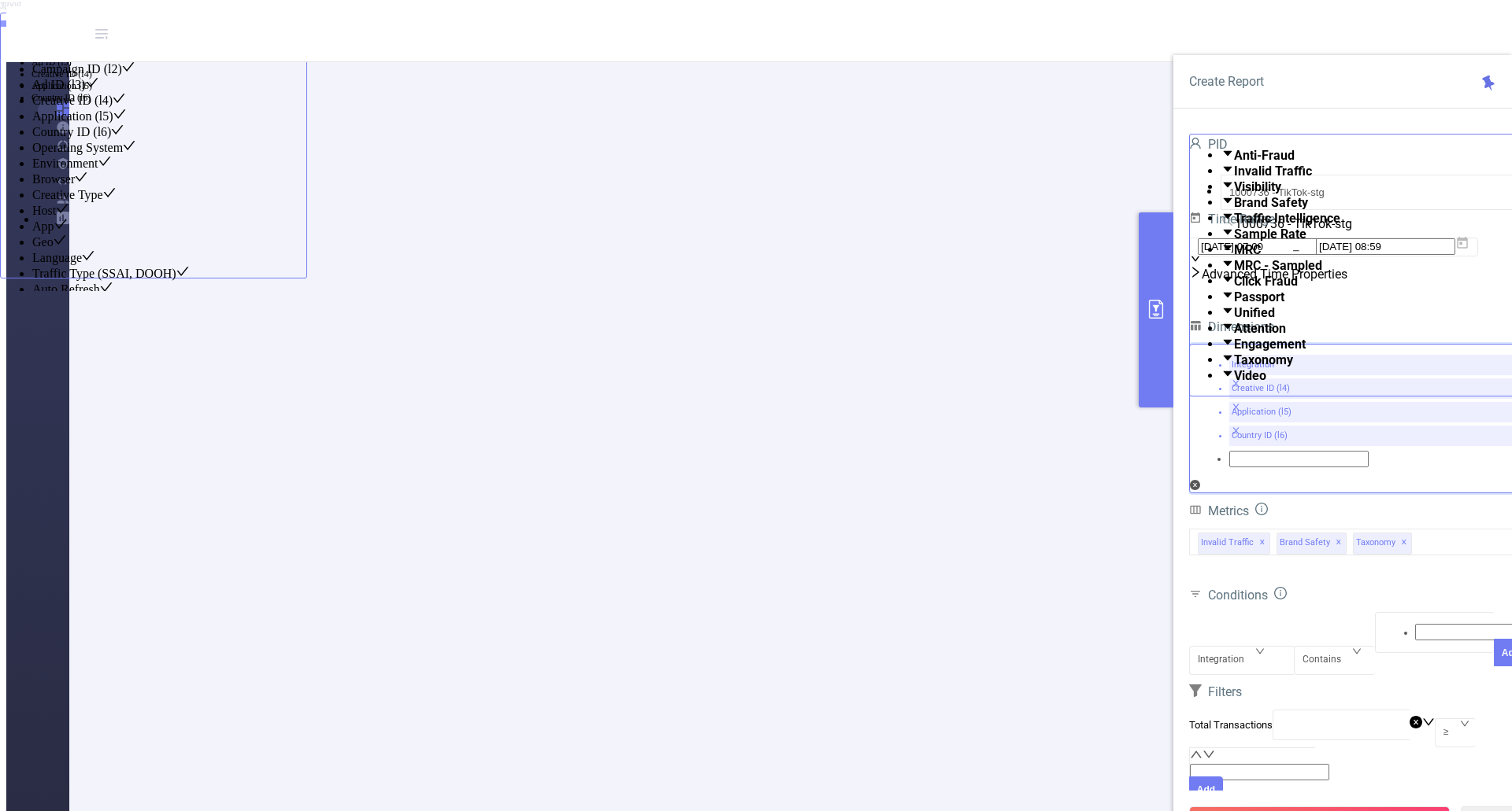
click at [1054, 408] on span at bounding box center [1235, 408] width 9 height 10
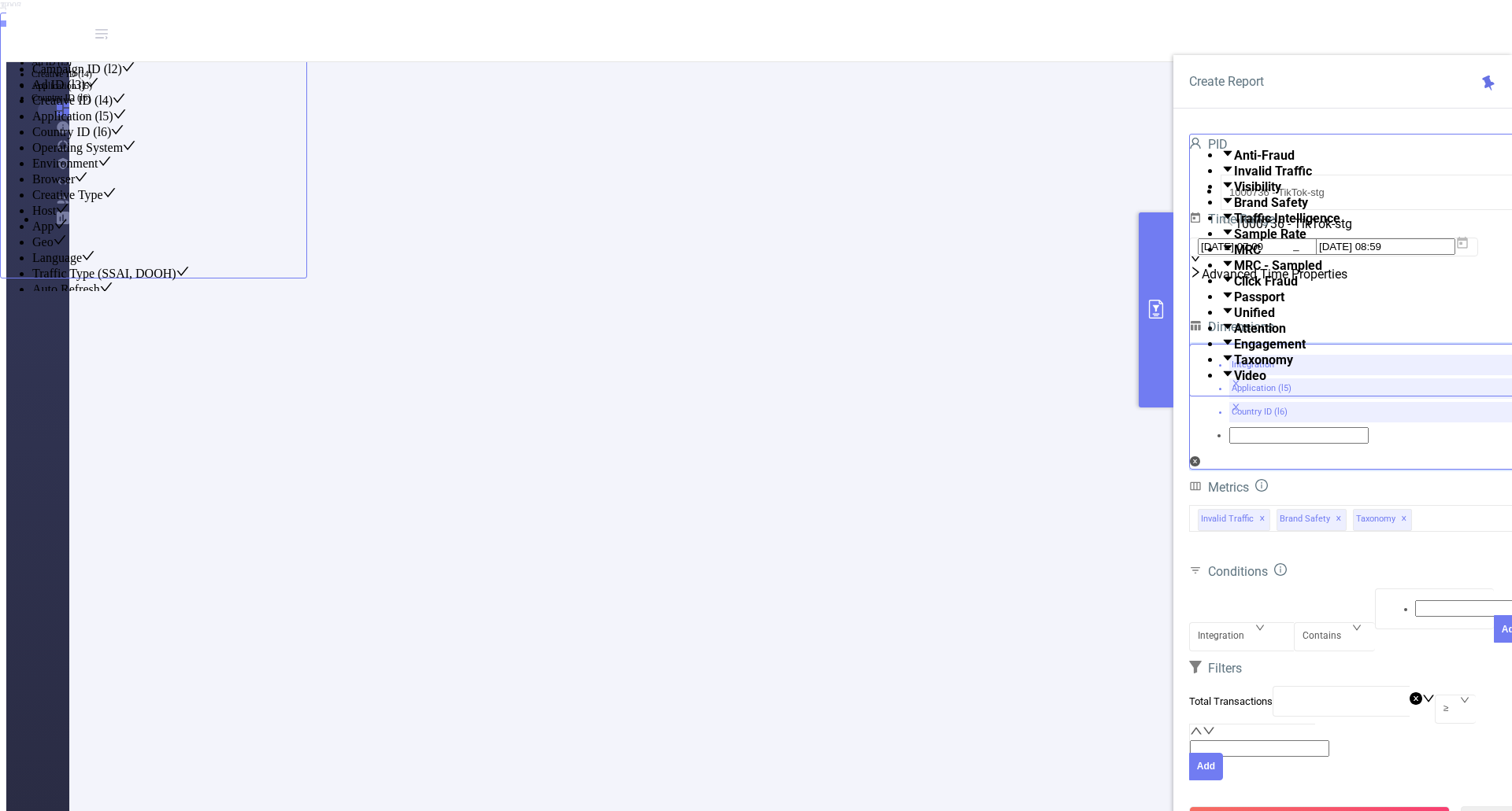
click at [1054, 413] on icon "icon: close" at bounding box center [1235, 408] width 9 height 10
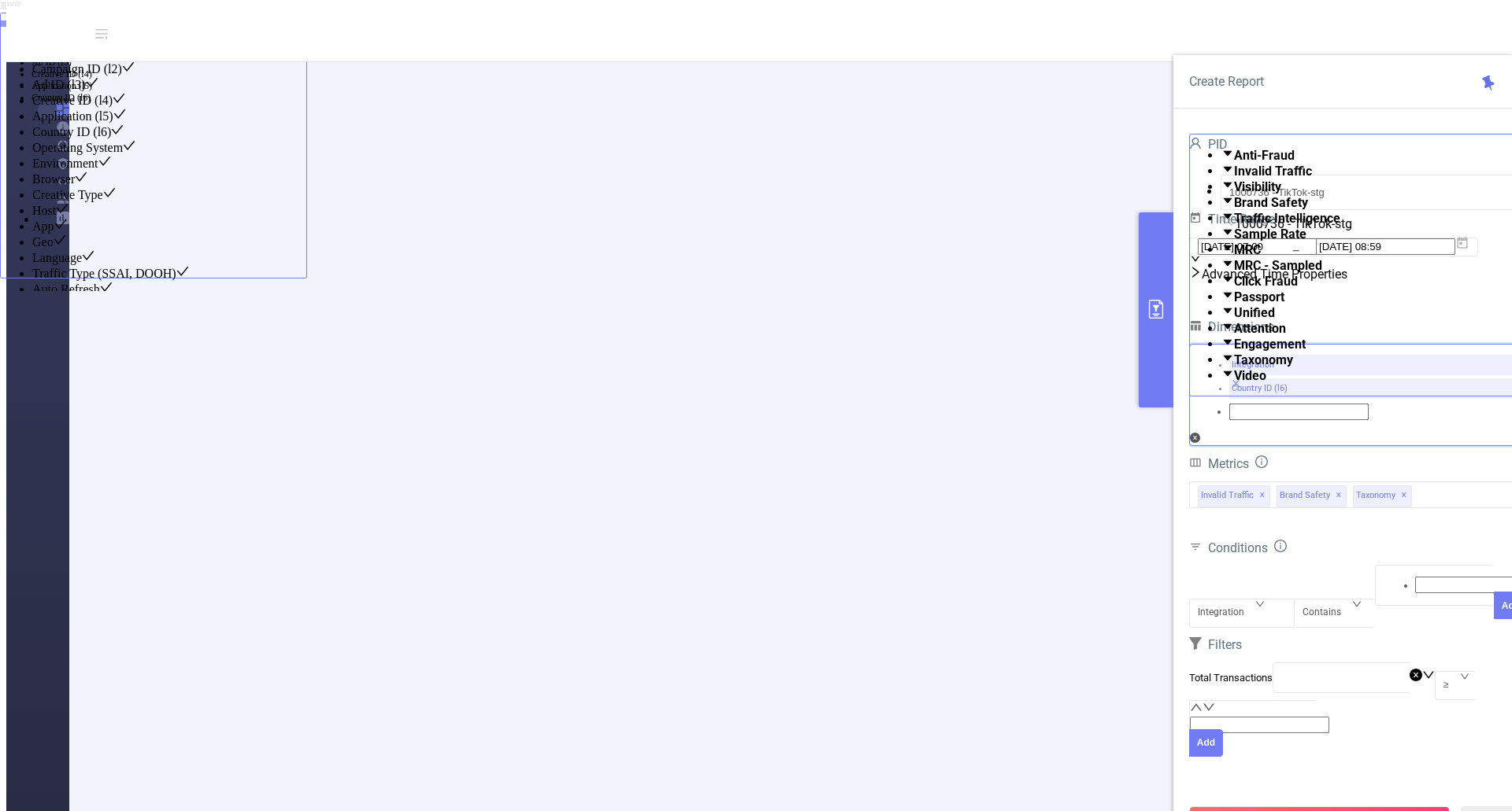
click at [1054, 411] on icon "icon: close" at bounding box center [1235, 406] width 9 height 9
click at [1054, 365] on div "PID 1000736 - TikTok-stg 1000736 - TikTok-stg Time Range [DATE] 07:00 _ [DATE] …" at bounding box center [1358, 448] width 339 height 629
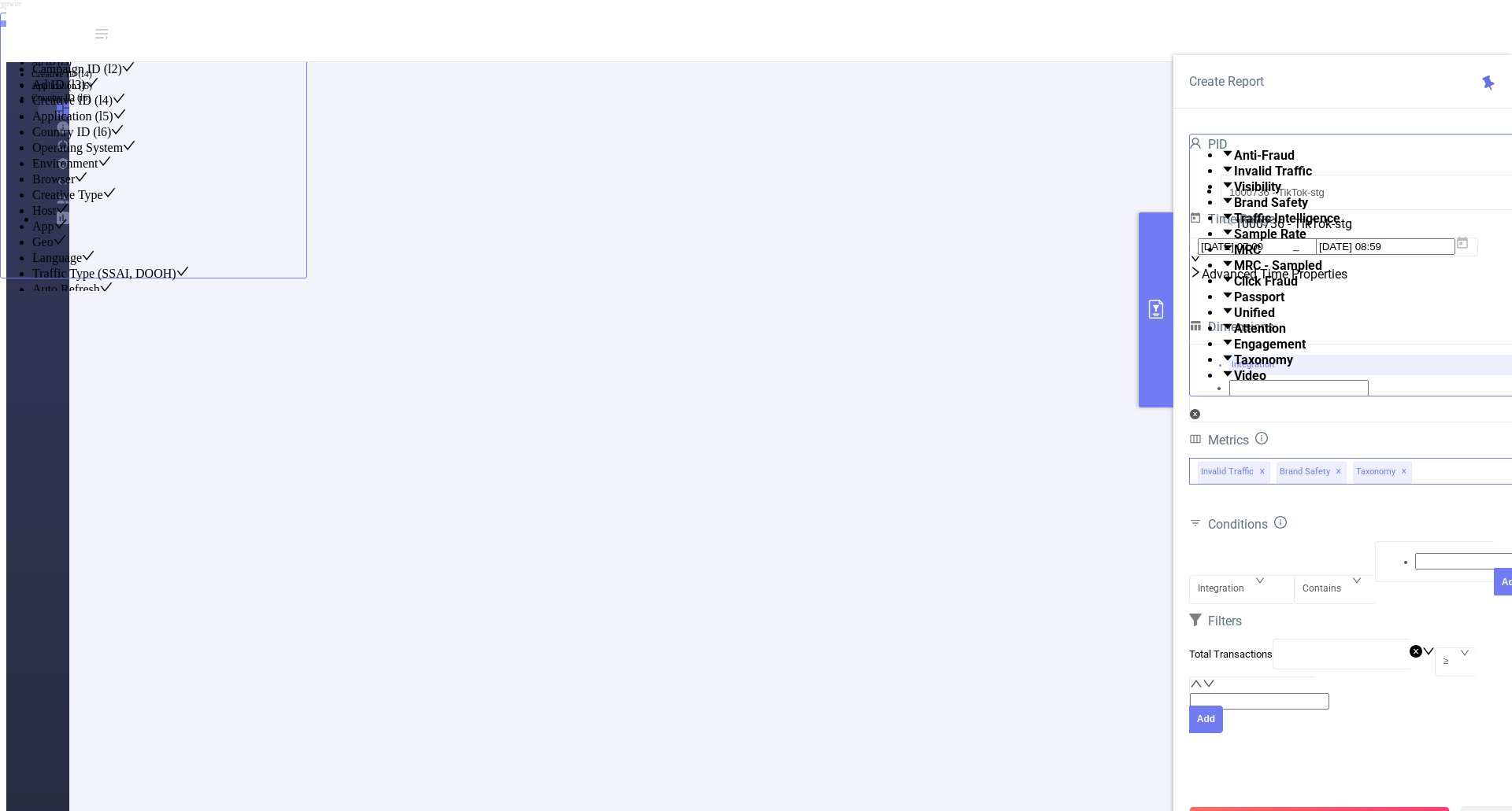
click at [1054, 481] on span "✕" at bounding box center [1338, 471] width 6 height 19
click at [1054, 481] on span "✕" at bounding box center [1327, 471] width 6 height 19
click at [1054, 175] on input "1000736 - TikTok-stg" at bounding box center [1382, 192] width 325 height 35
drag, startPoint x: 1325, startPoint y: 178, endPoint x: 1131, endPoint y: 166, distance: 194.4
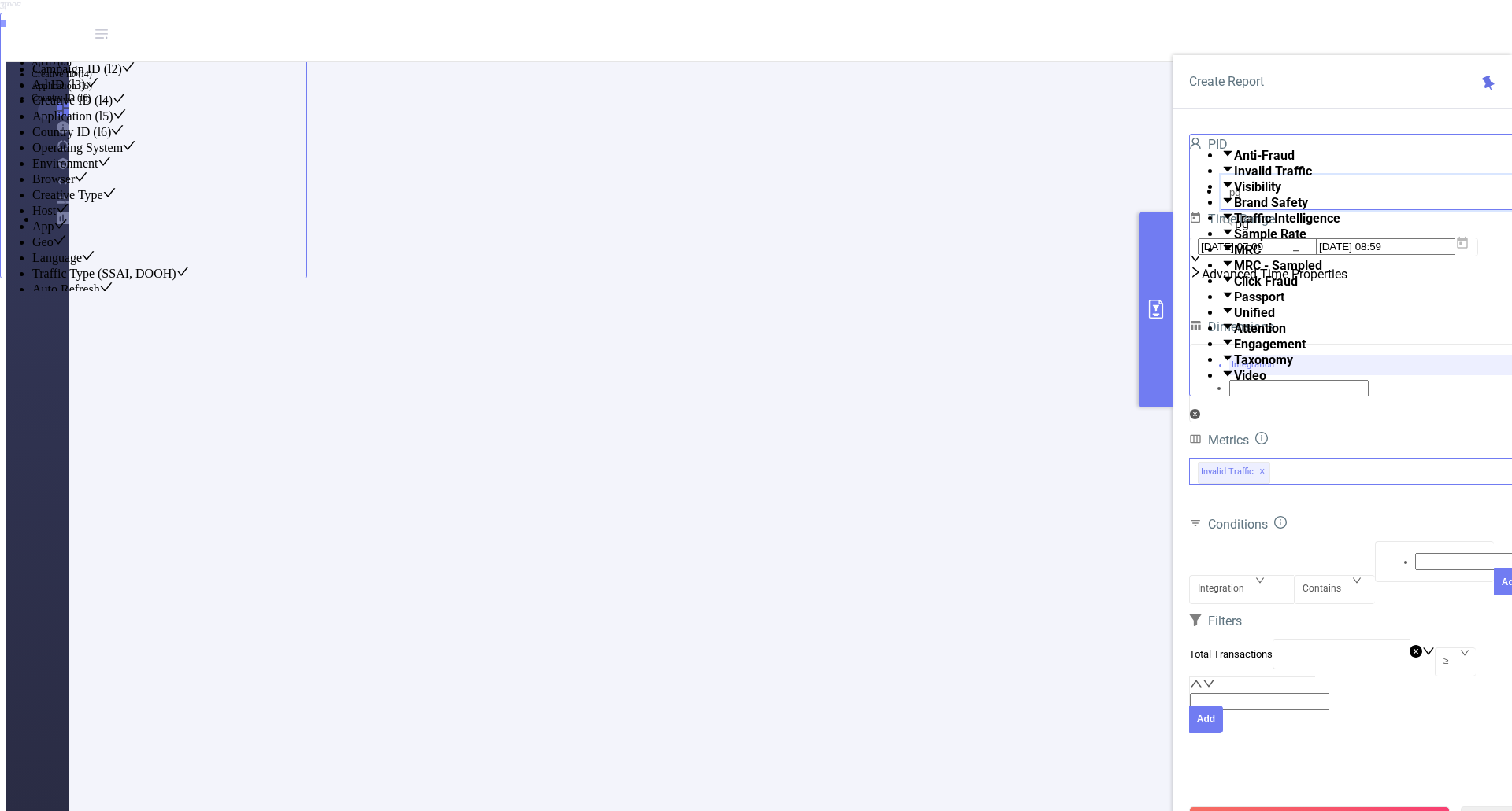
type input "p"
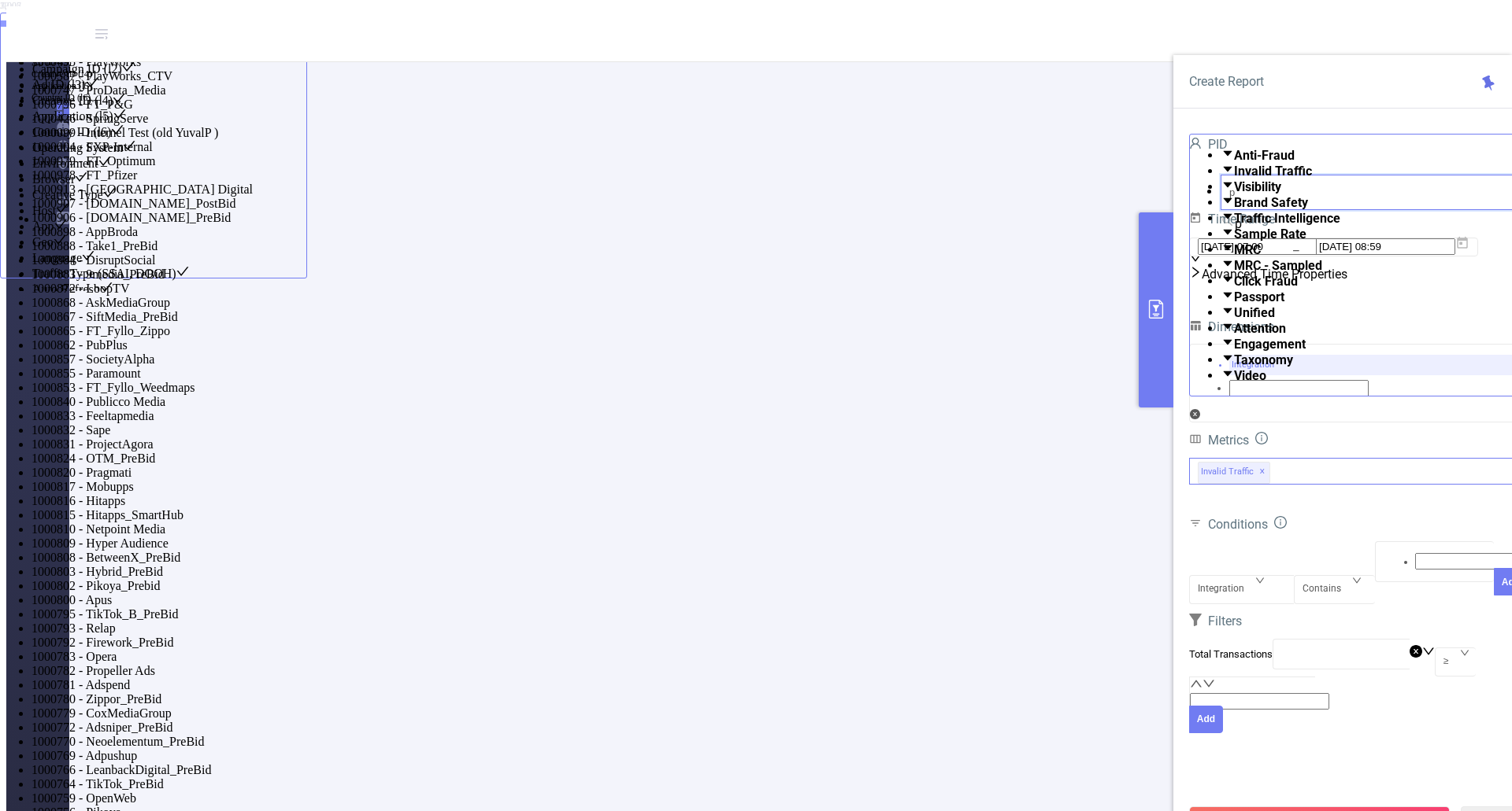
click at [1054, 112] on li "1000796 - FT_P&G 233 [222 rows]" at bounding box center [771, 105] width 1480 height 14
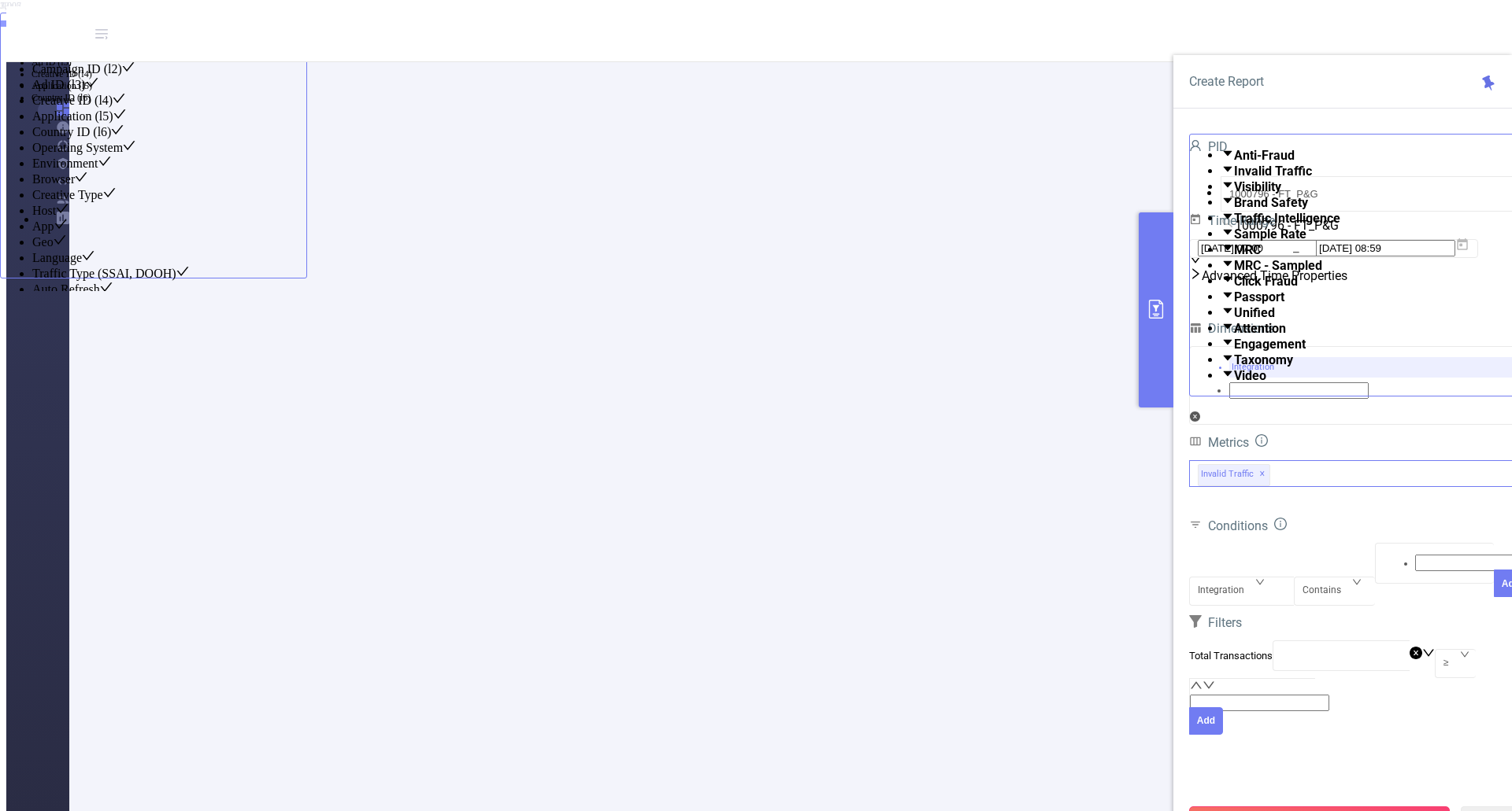
click at [1054, 807] on button "Run Report" at bounding box center [1319, 821] width 261 height 28
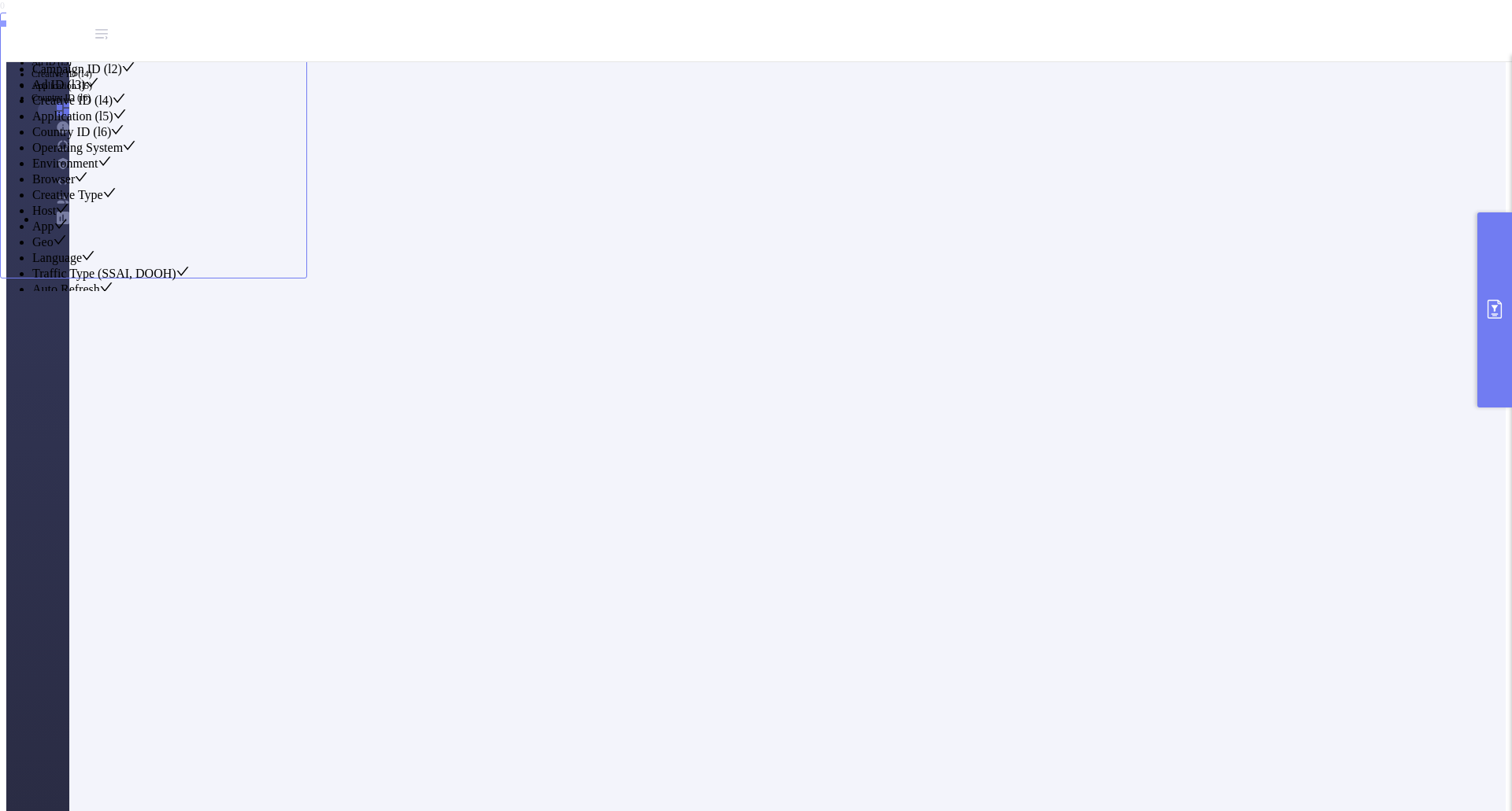
scroll to position [132, 0]
click at [1054, 283] on button "primary" at bounding box center [1494, 310] width 35 height 195
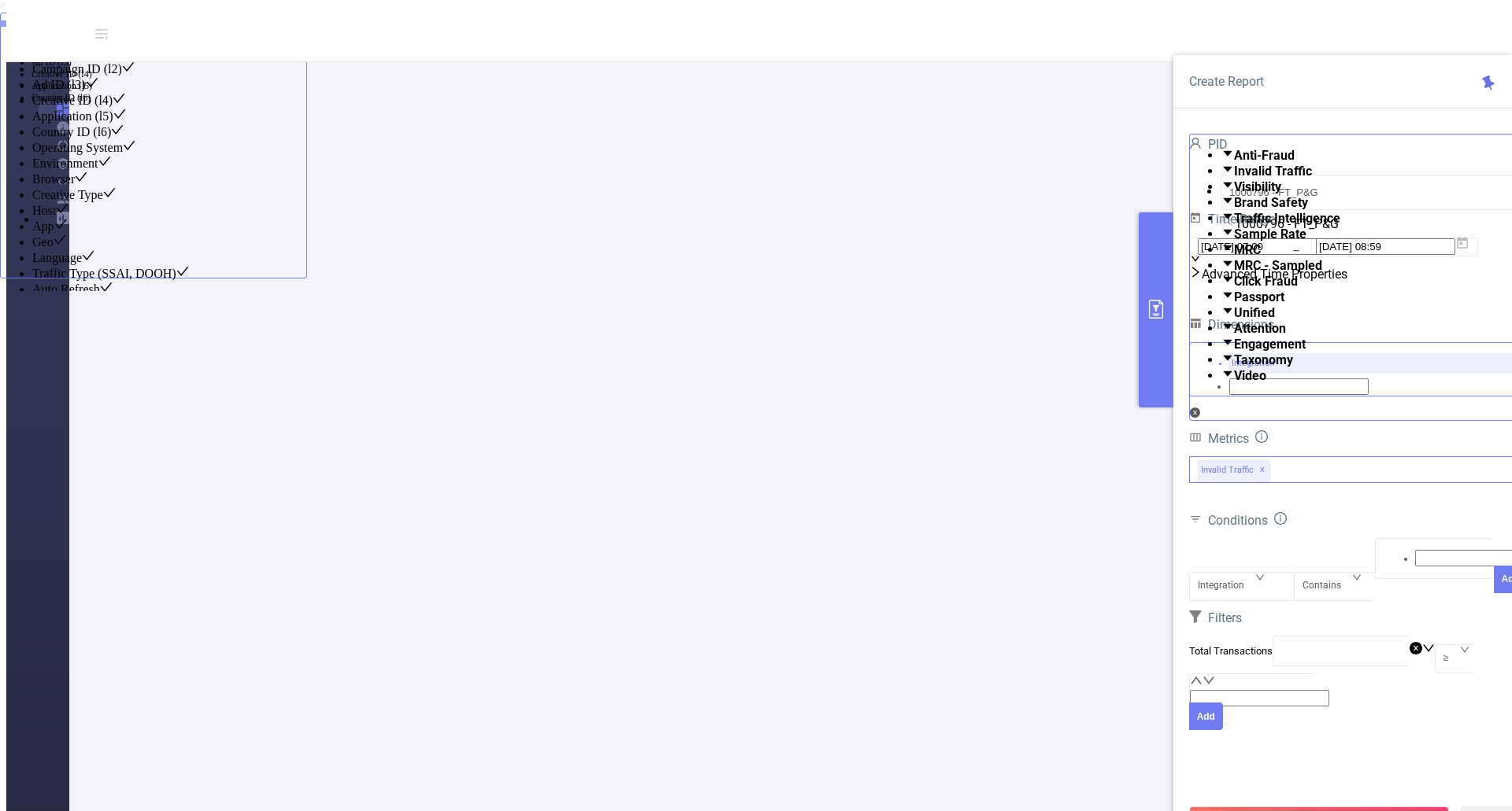
click at [1054, 398] on div "Integration" at bounding box center [1358, 376] width 321 height 44
click at [307, 45] on li "Traffic ID (tid)" at bounding box center [169, 37] width 274 height 16
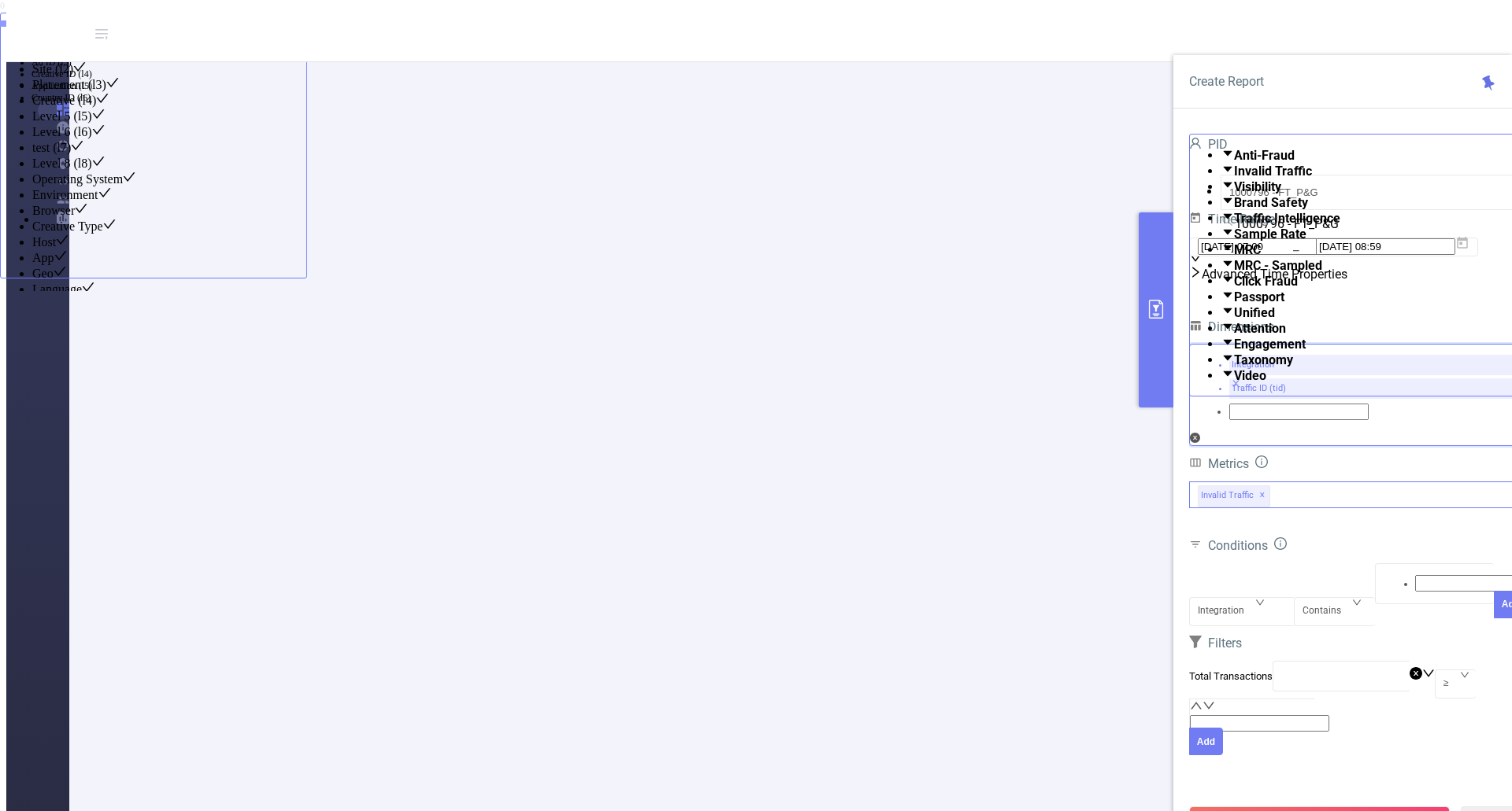
click at [307, 61] on li "Campaign (l1)" at bounding box center [169, 53] width 274 height 16
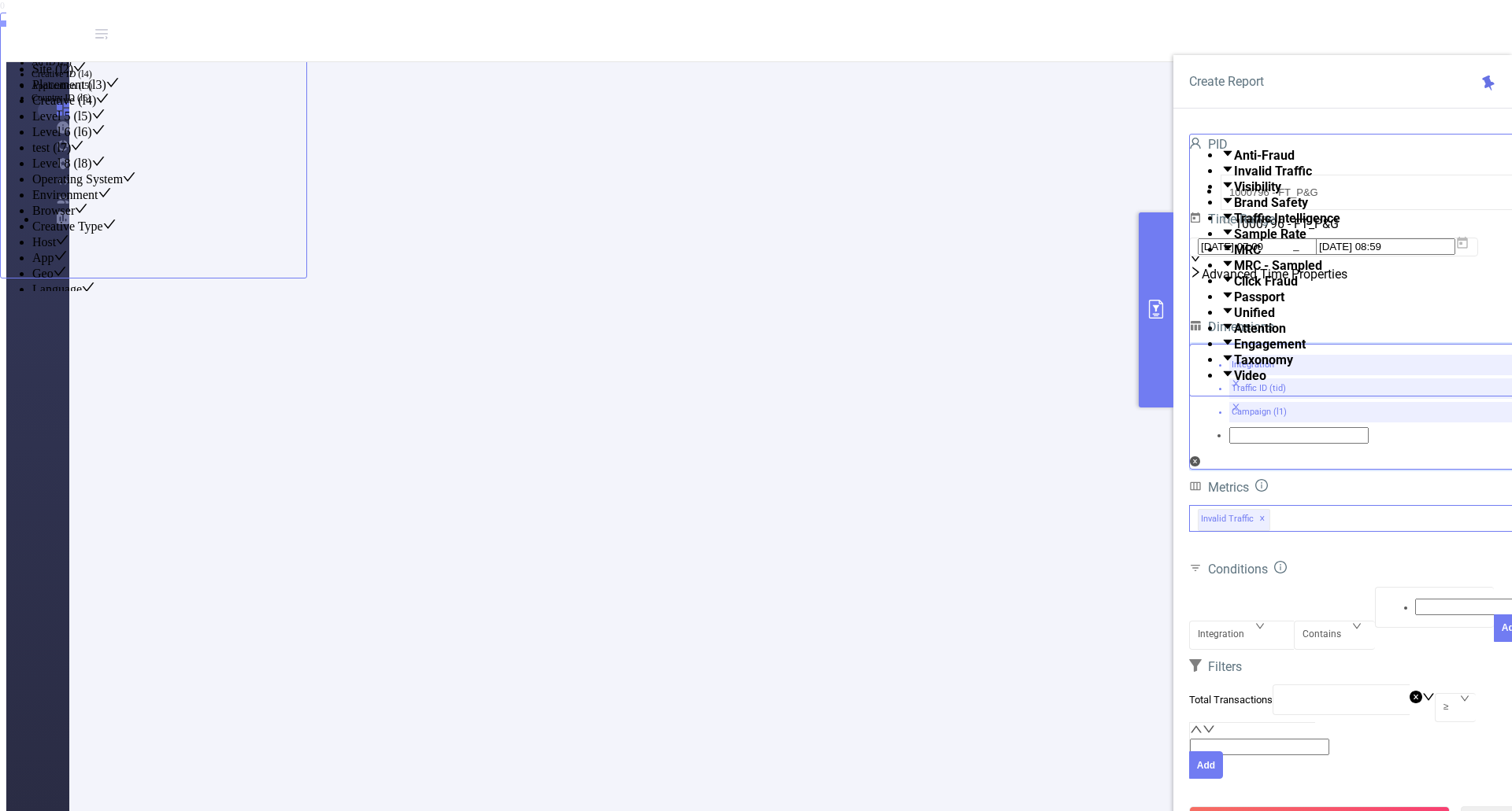
scroll to position [17, 0]
click at [1054, 719] on div "Filters Total Transactions ≥ Add" at bounding box center [1358, 720] width 339 height 129
click at [1054, 807] on button "Run Report" at bounding box center [1319, 821] width 261 height 28
